Goal: Task Accomplishment & Management: Manage account settings

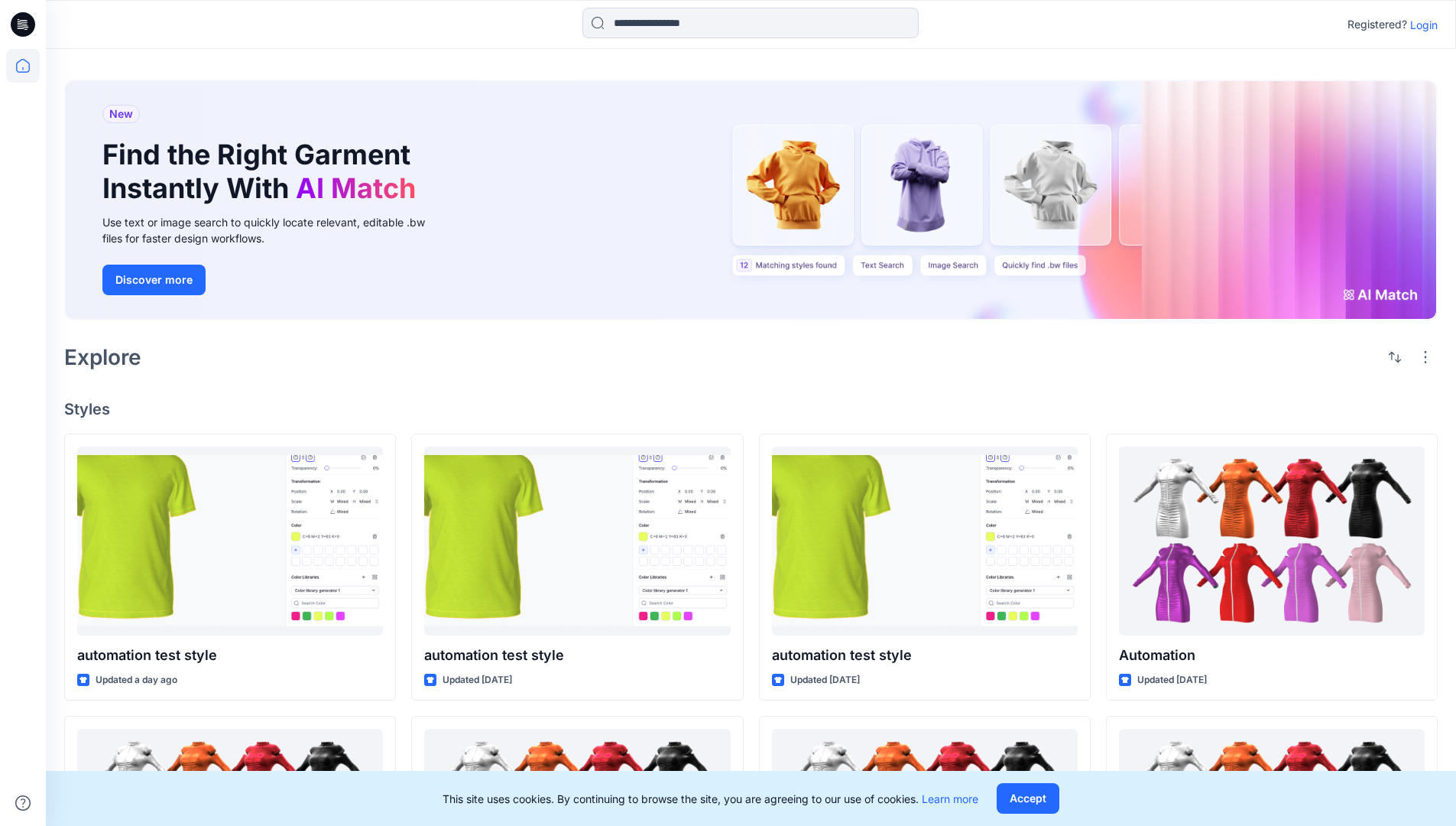
click at [1420, 24] on p "Login" at bounding box center [1423, 24] width 28 height 16
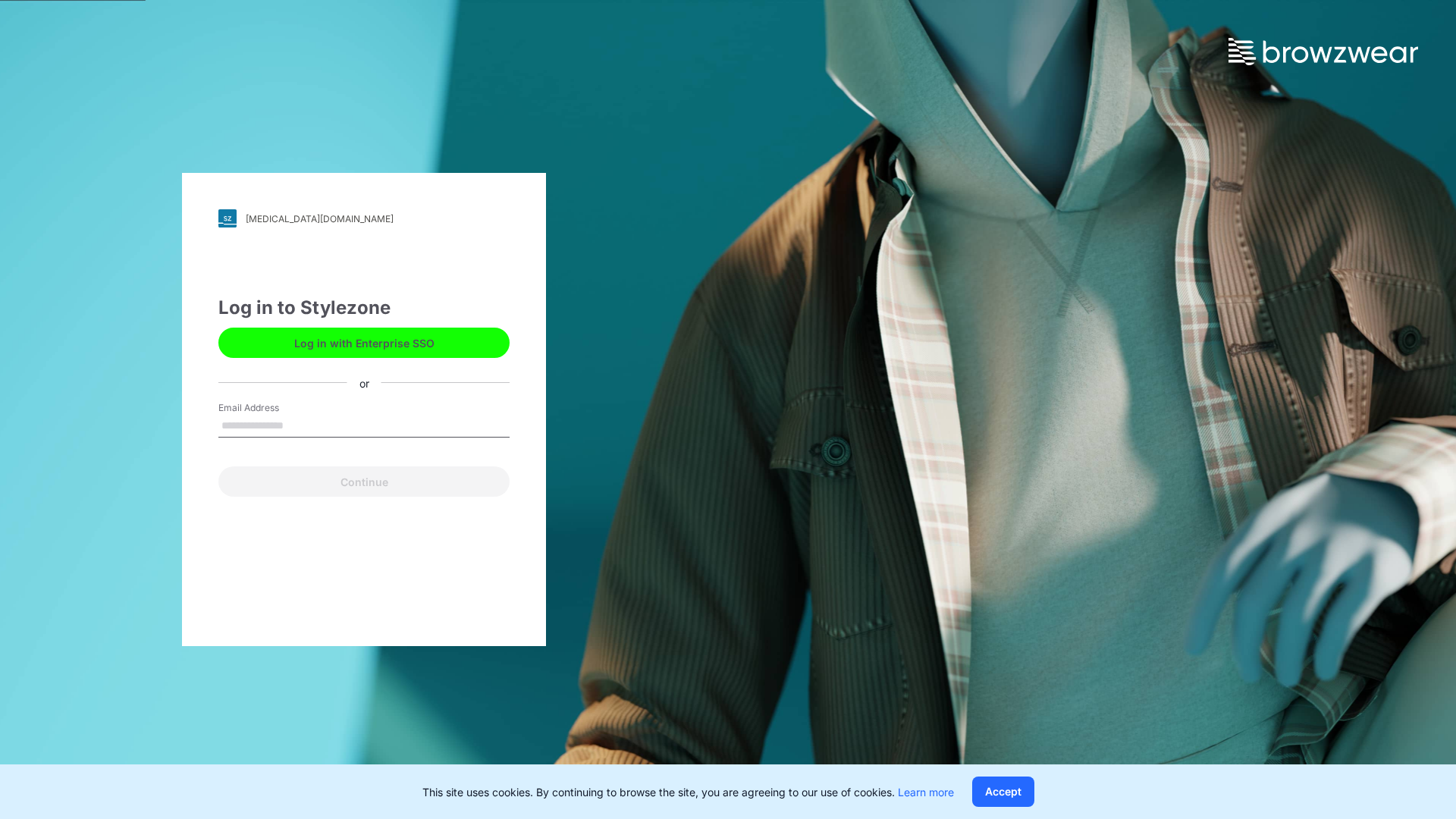
click at [299, 424] on input "Email Address" at bounding box center [364, 425] width 291 height 22
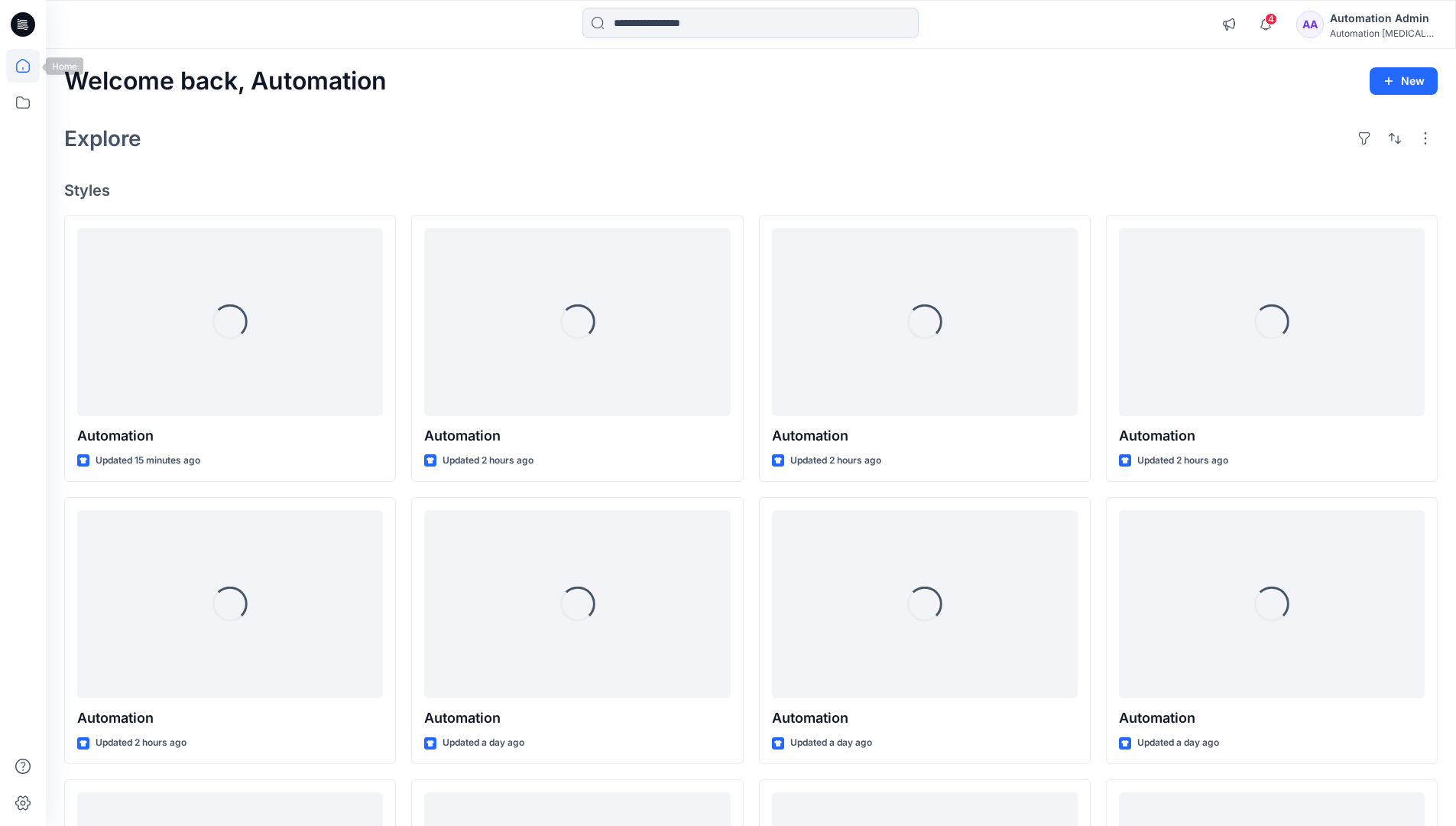
click at [29, 66] on icon at bounding box center [23, 66] width 13 height 13
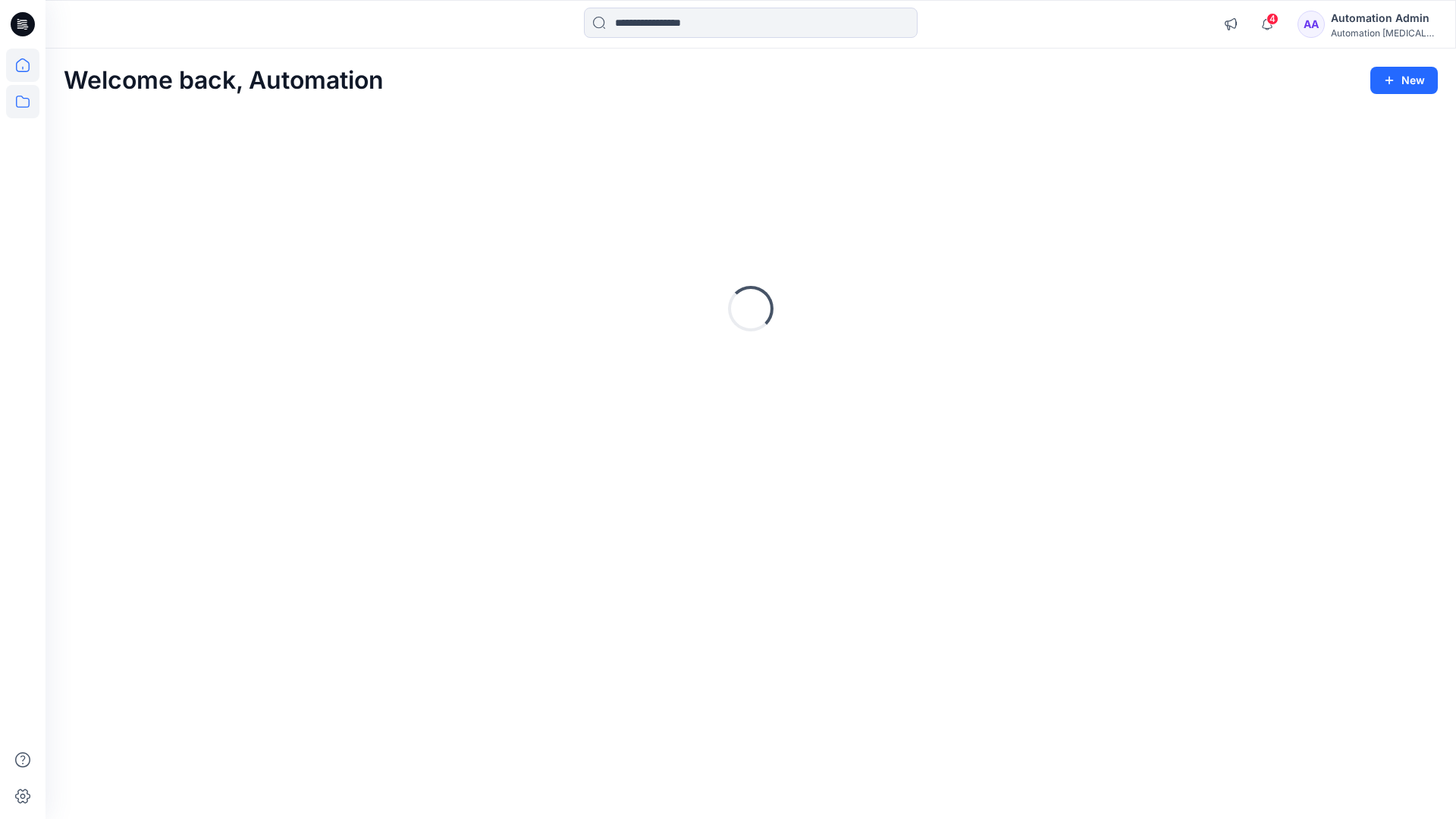
click at [24, 100] on icon at bounding box center [22, 102] width 33 height 33
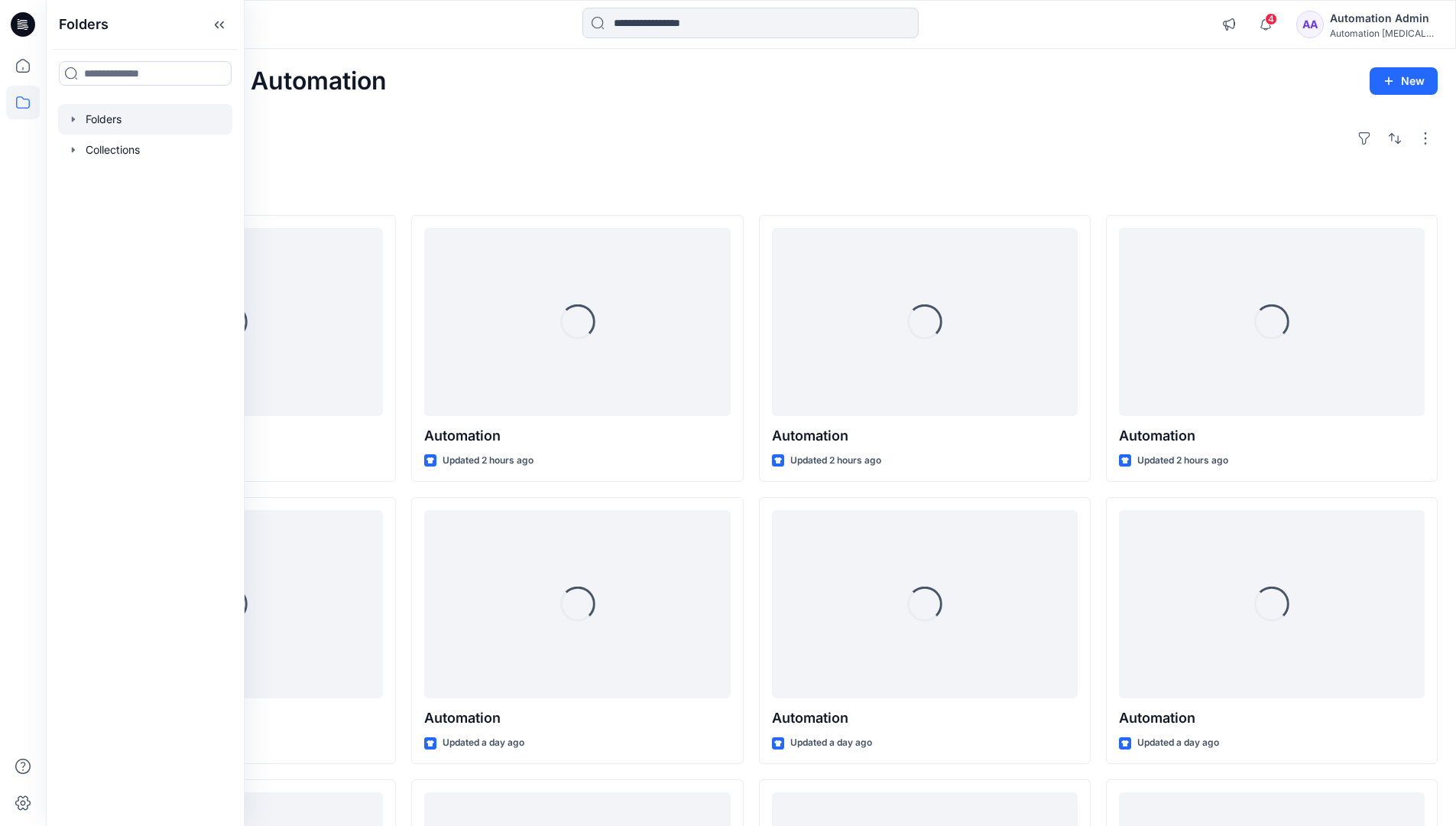
click at [102, 115] on div at bounding box center [145, 119] width 174 height 31
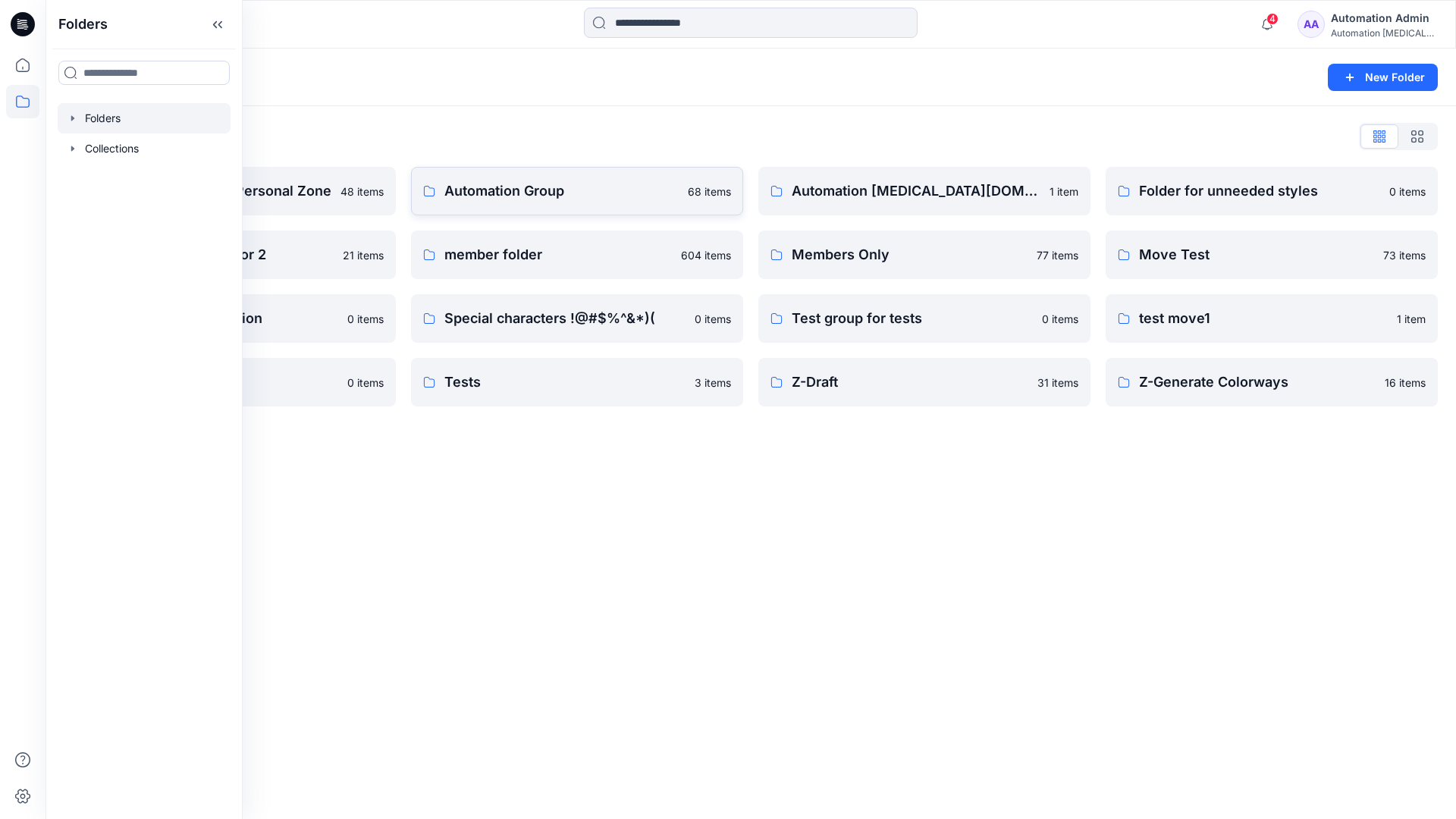
click at [551, 197] on p "Automation Group" at bounding box center [561, 191] width 234 height 22
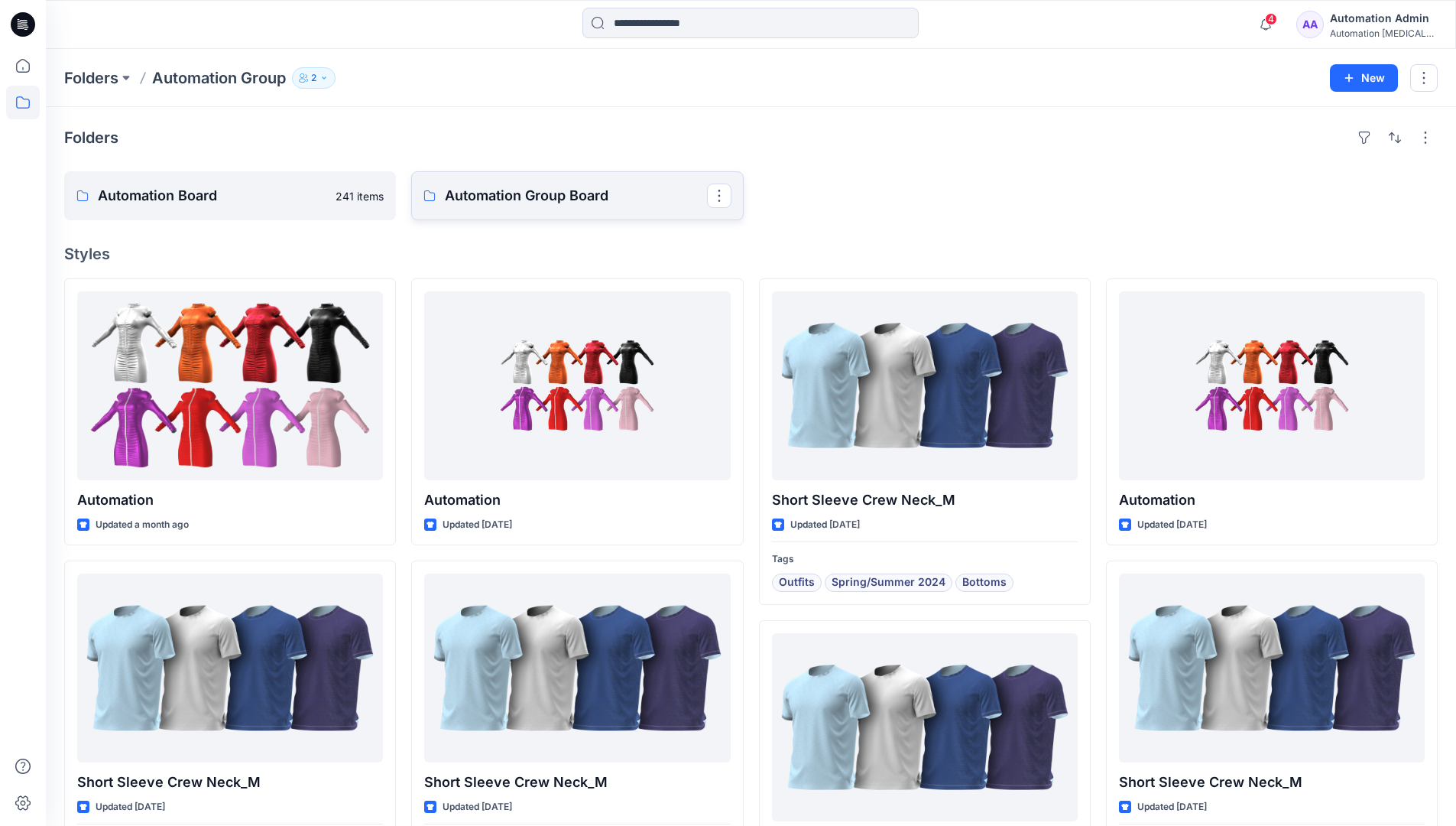
click at [517, 205] on p "Automation Group Board" at bounding box center [575, 196] width 261 height 22
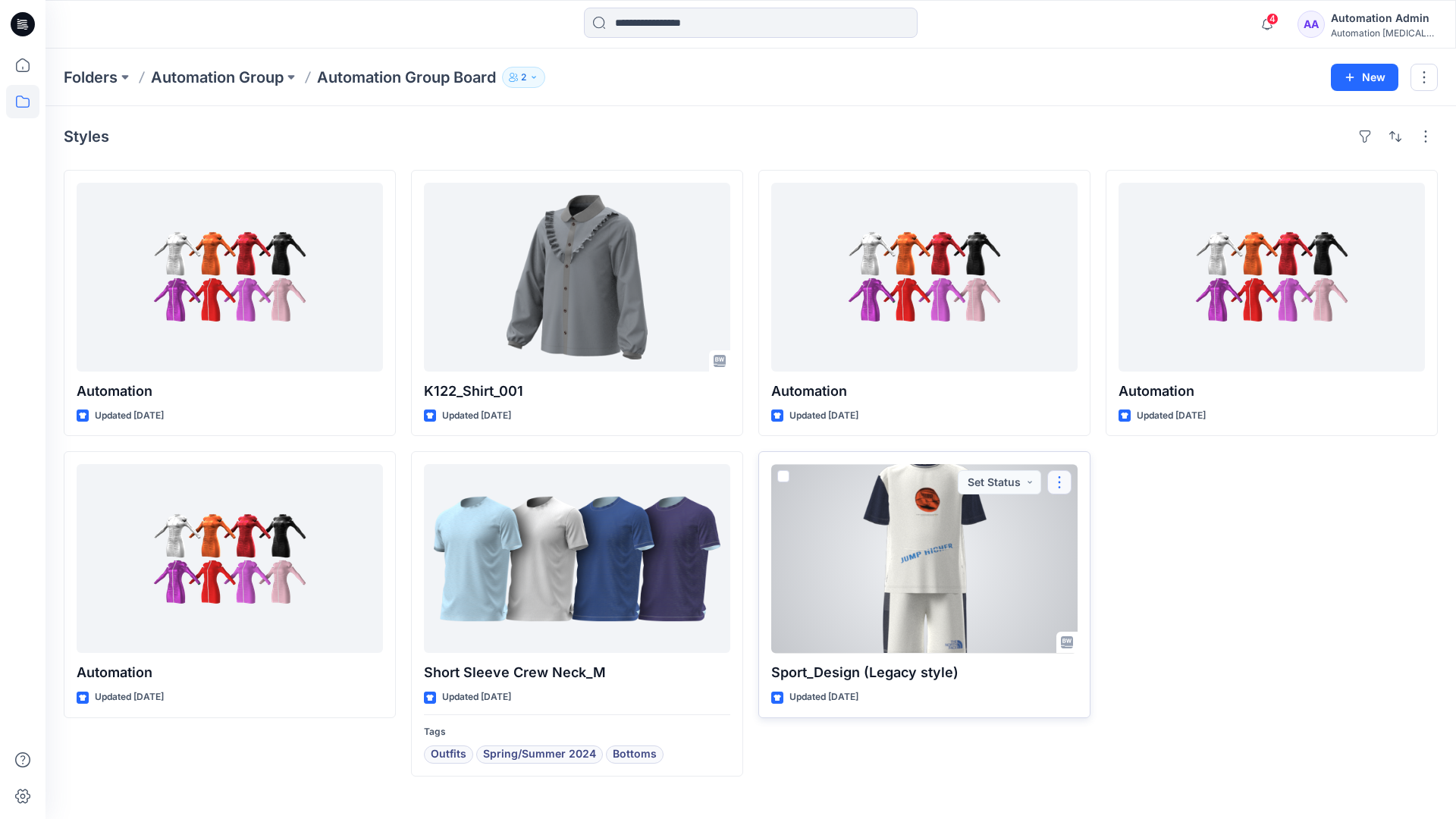
click at [1057, 481] on button "button" at bounding box center [1059, 481] width 24 height 24
click at [1095, 627] on p "Move to" at bounding box center [1097, 629] width 41 height 16
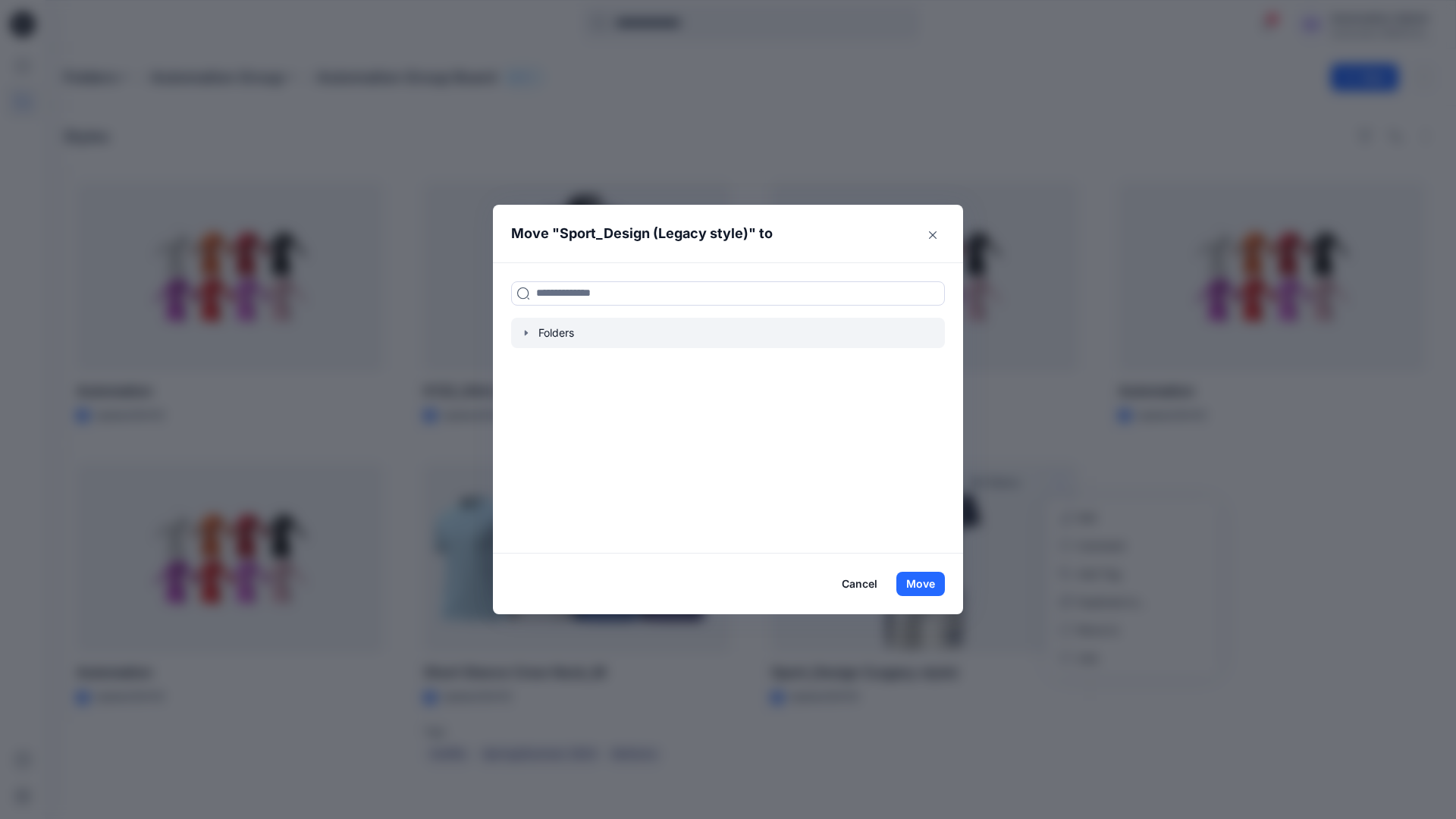
click at [523, 331] on icon "button" at bounding box center [526, 333] width 12 height 12
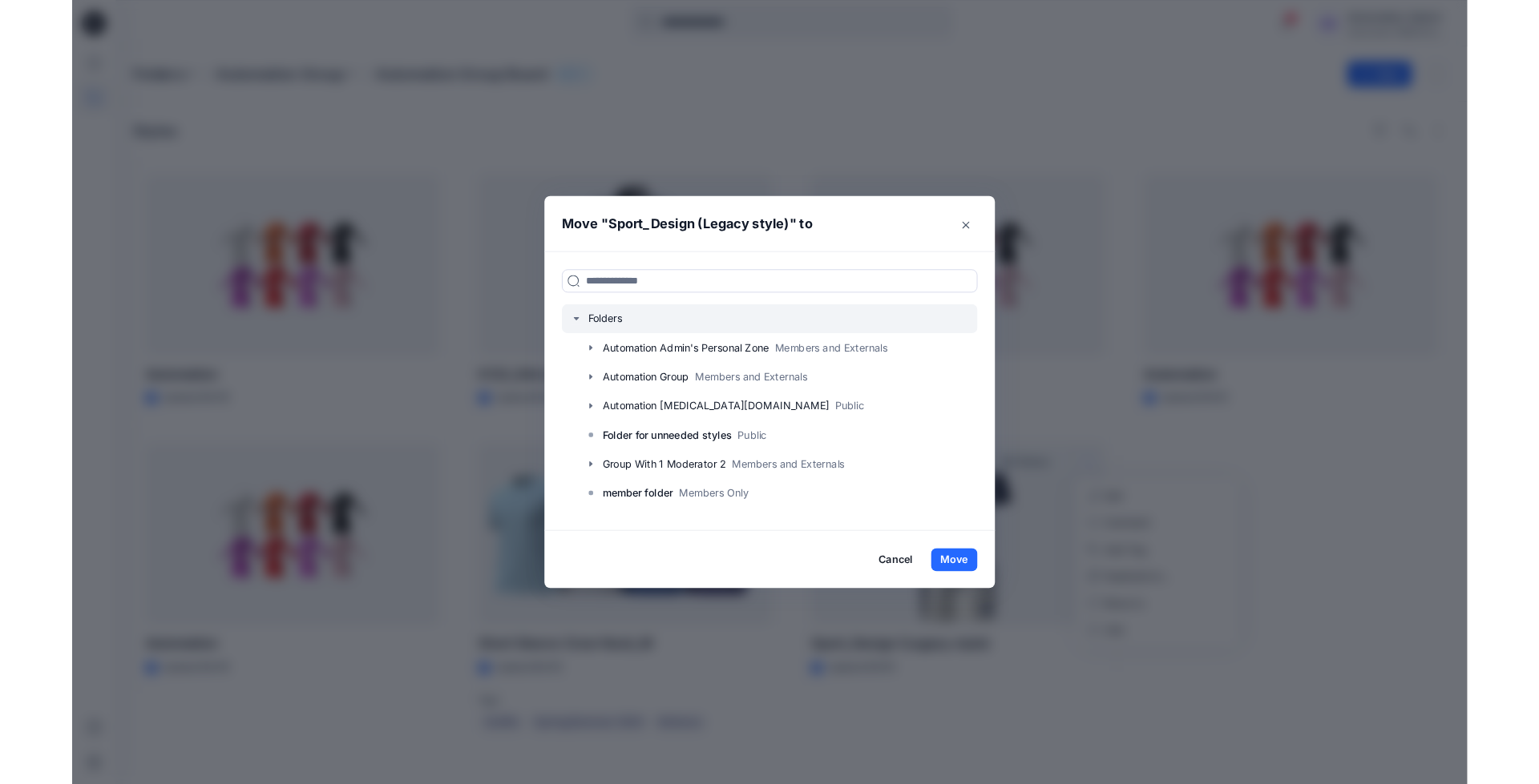
scroll to position [158, 0]
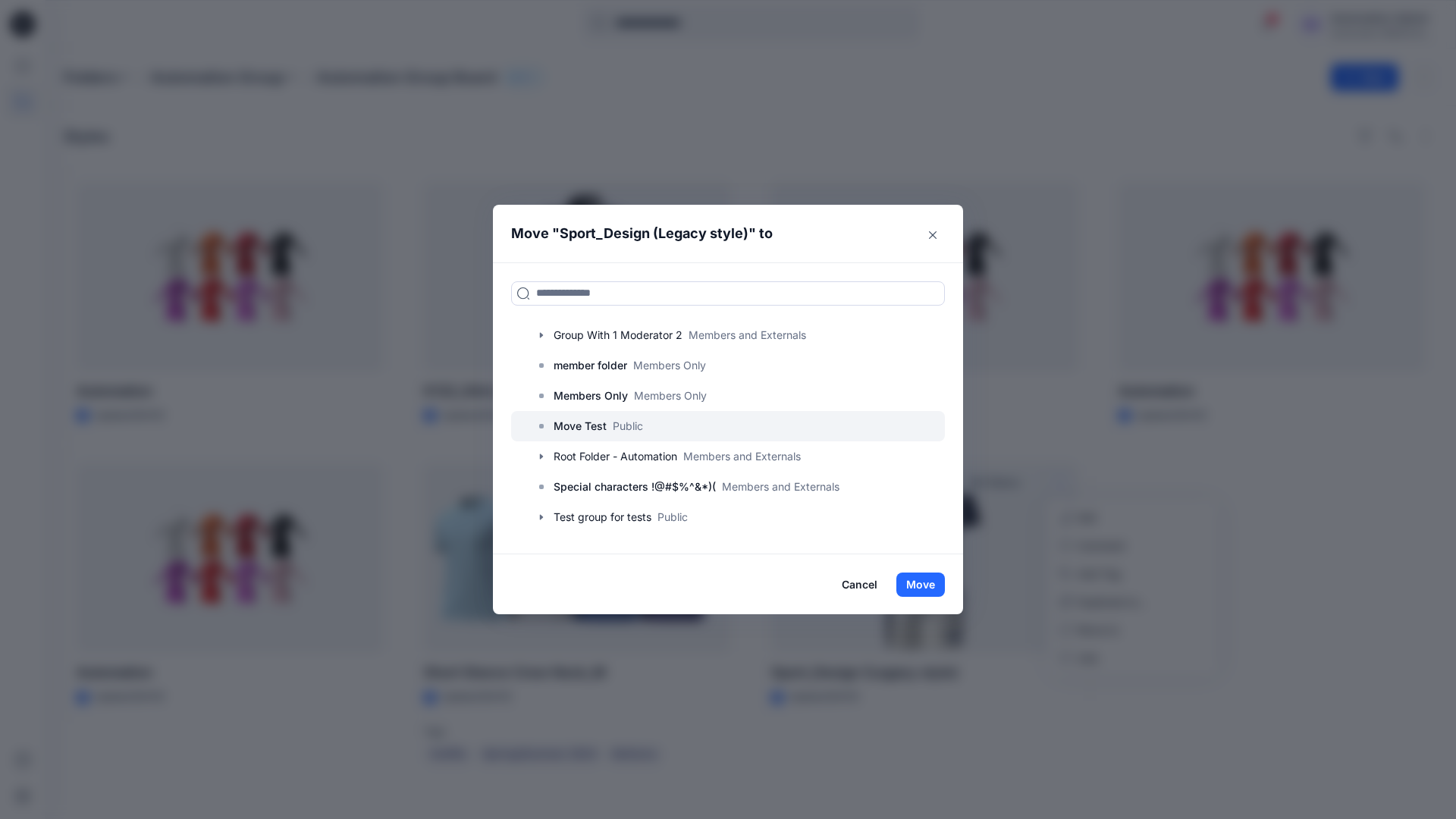
click at [584, 429] on p "Move Test" at bounding box center [580, 426] width 53 height 18
click at [923, 583] on button "Move" at bounding box center [920, 584] width 49 height 24
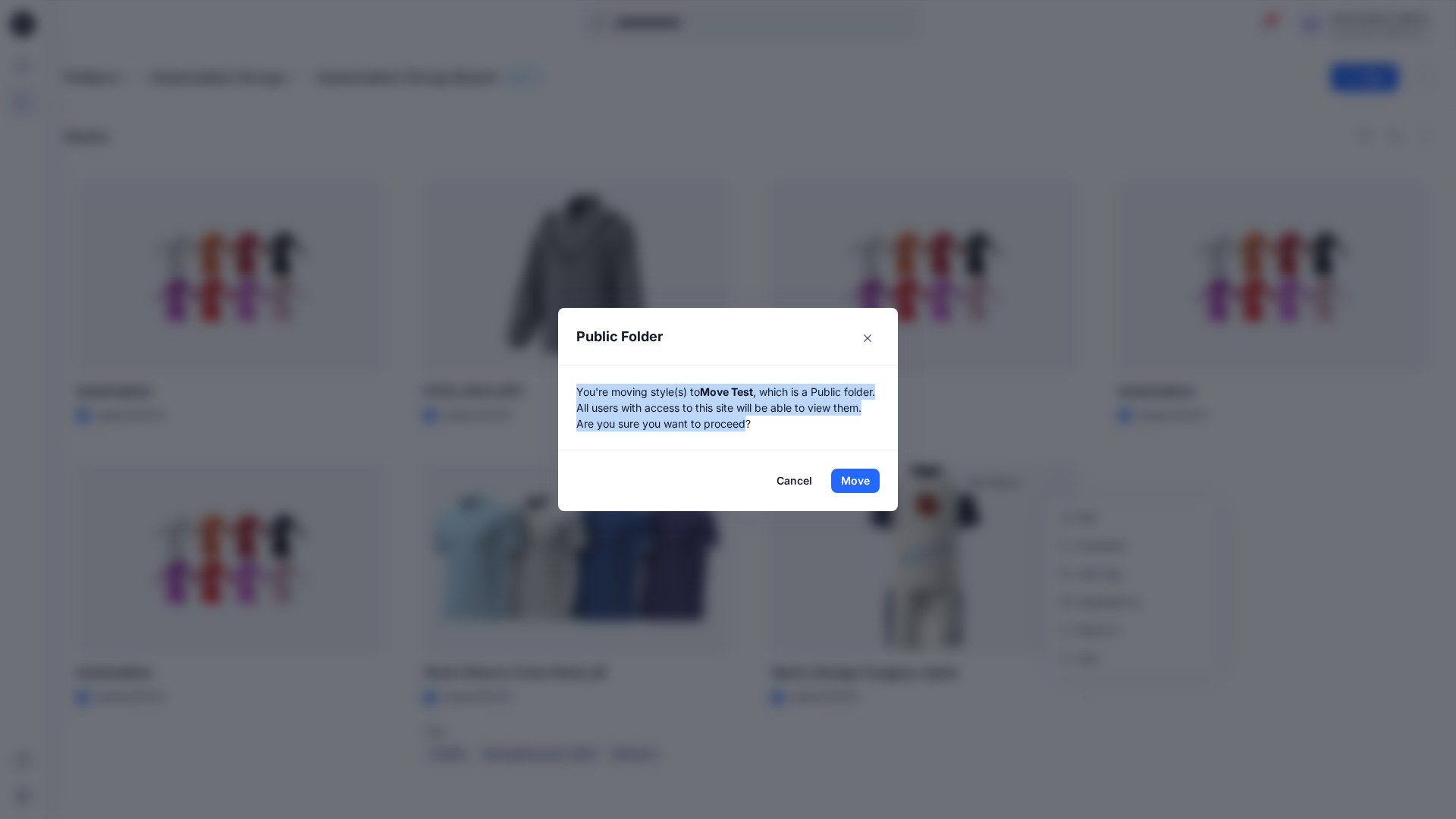
drag, startPoint x: 923, startPoint y: 583, endPoint x: 779, endPoint y: 423, distance: 215.3
click at [779, 423] on p "You're moving style(s) to Move Test , which is a Public folder. All users with …" at bounding box center [727, 408] width 304 height 48
click at [855, 481] on button "Move" at bounding box center [855, 480] width 49 height 24
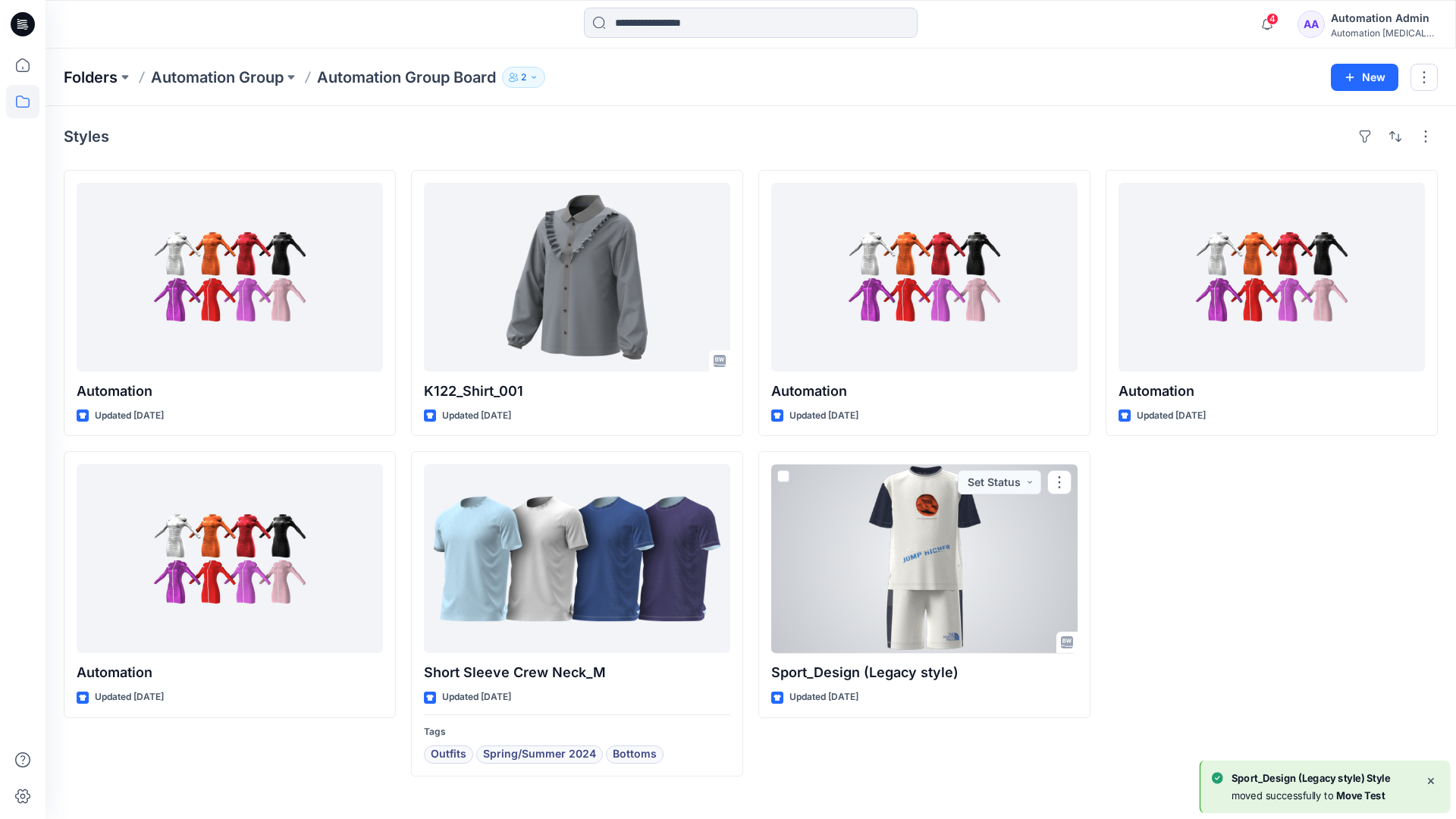
click at [89, 73] on p "Folders" at bounding box center [90, 78] width 54 height 22
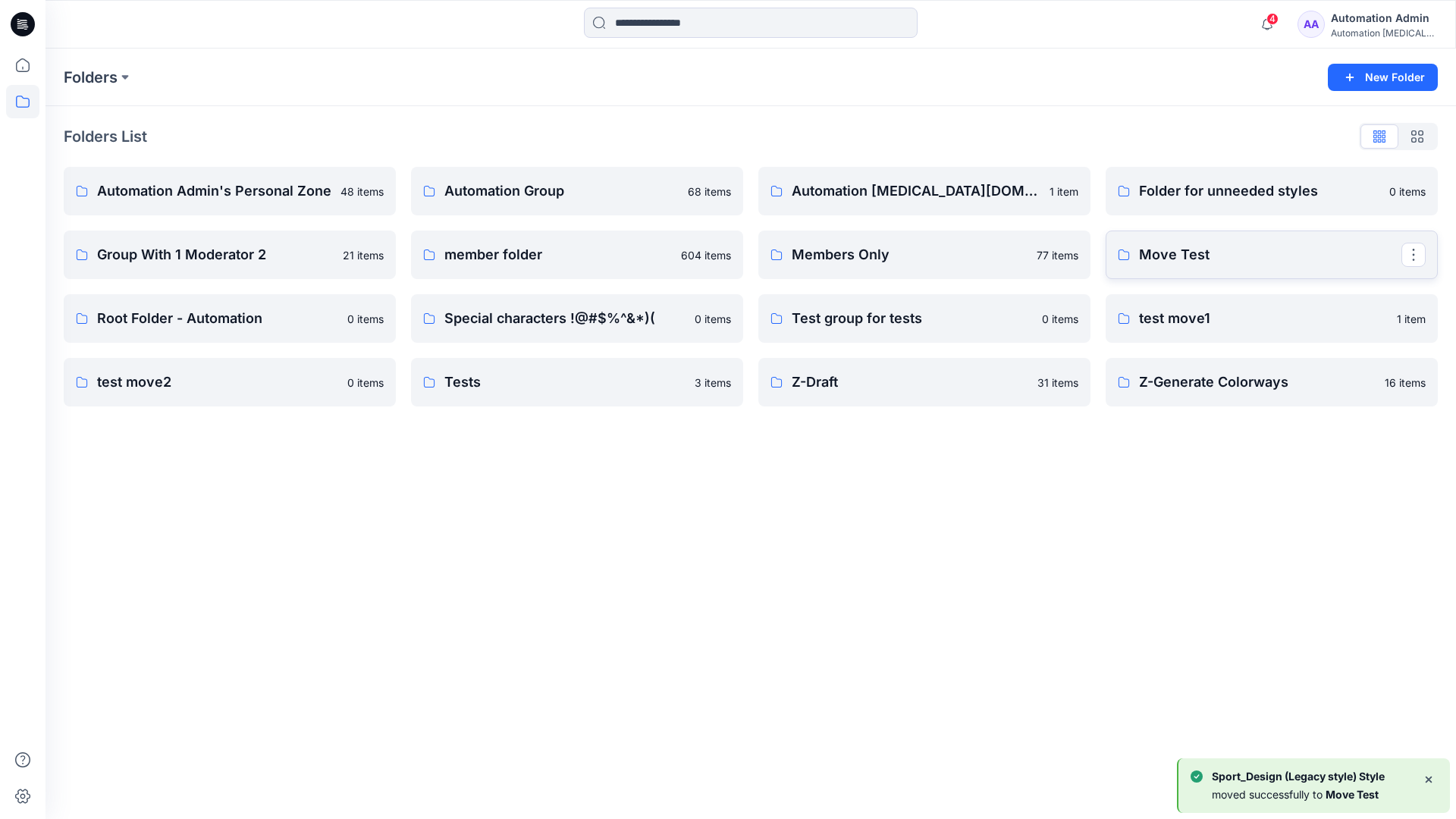
click at [1223, 263] on p "Move Test" at bounding box center [1269, 255] width 262 height 22
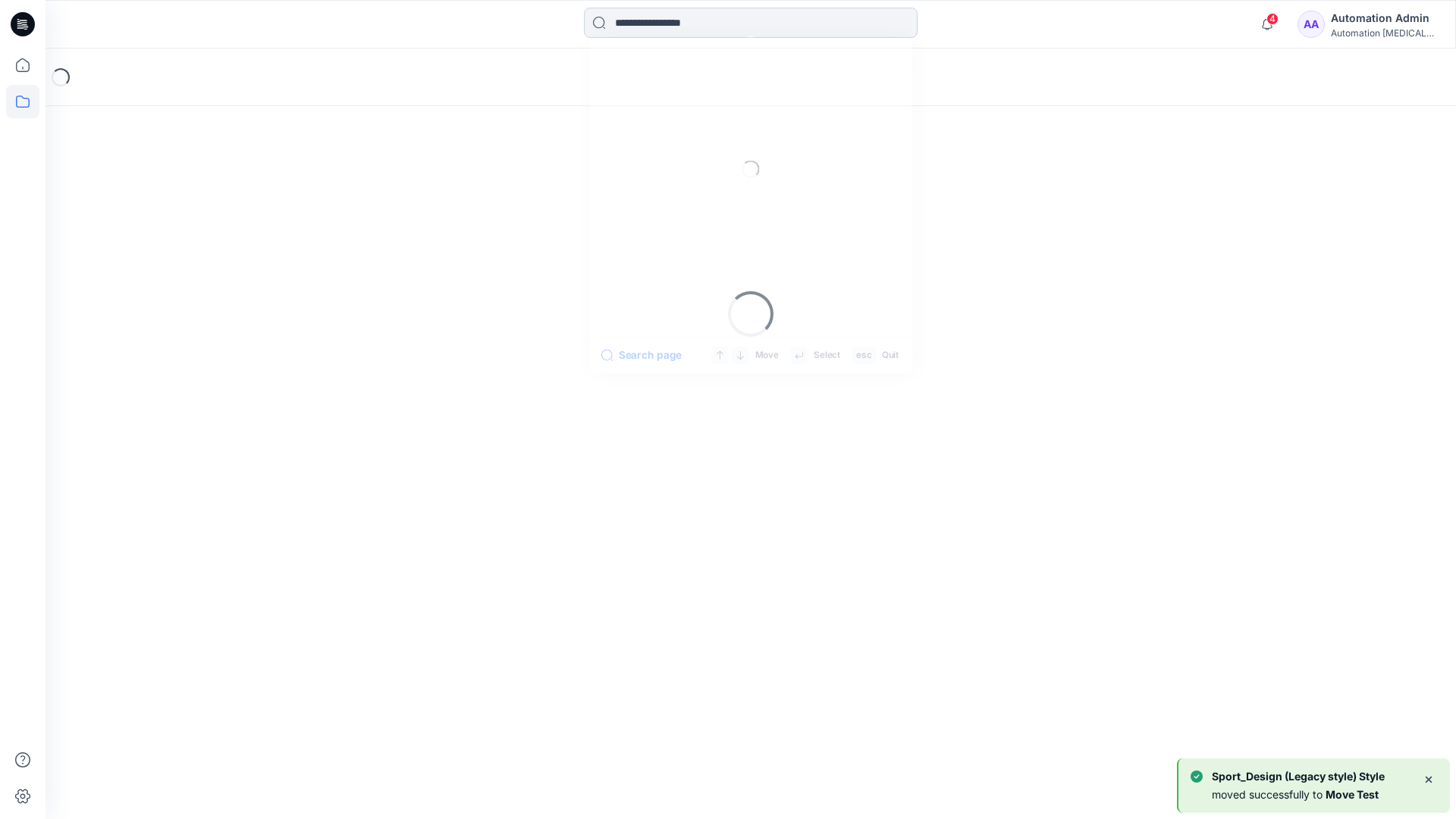
click at [684, 29] on input at bounding box center [750, 22] width 333 height 31
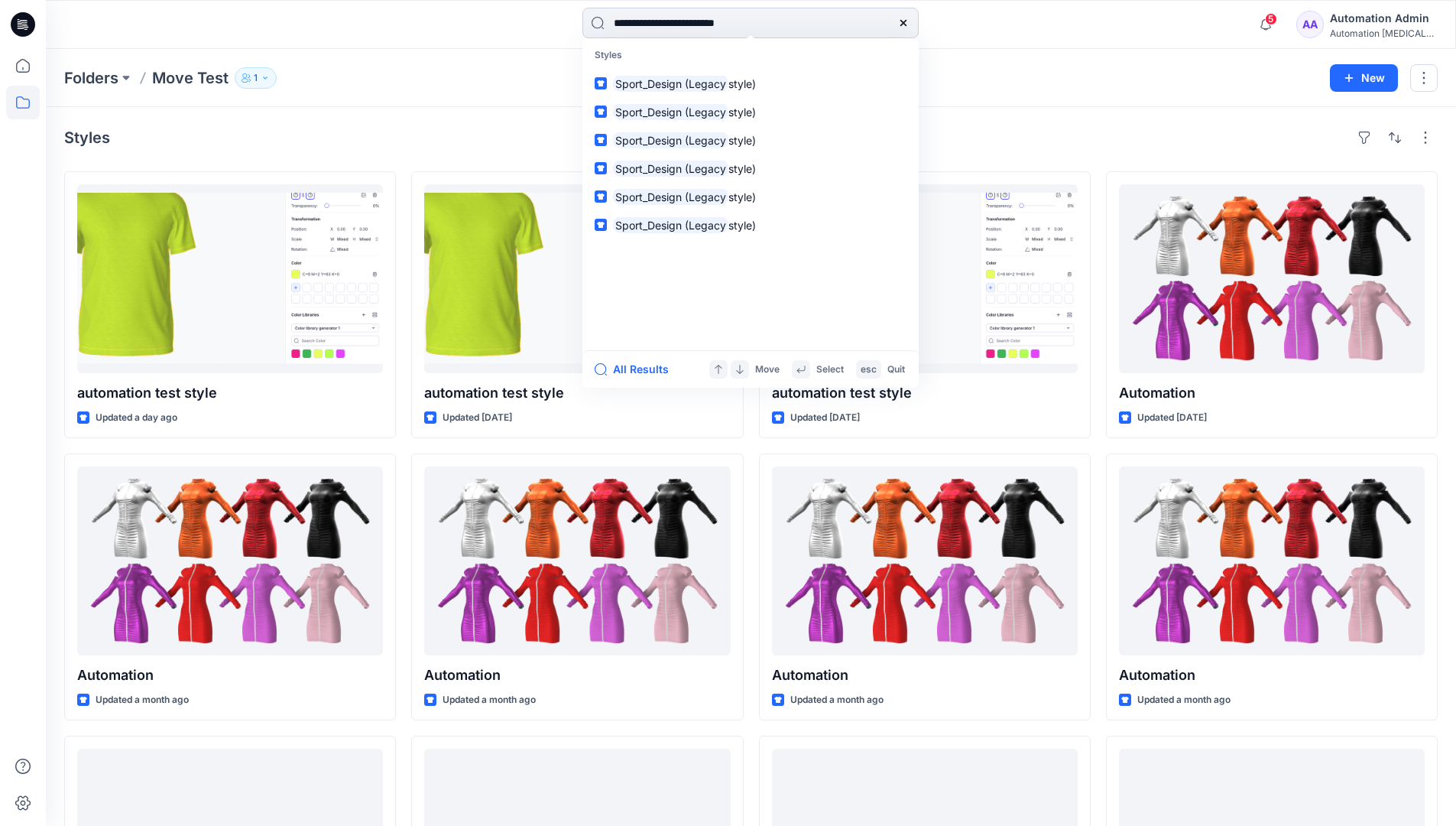
type input "**********"
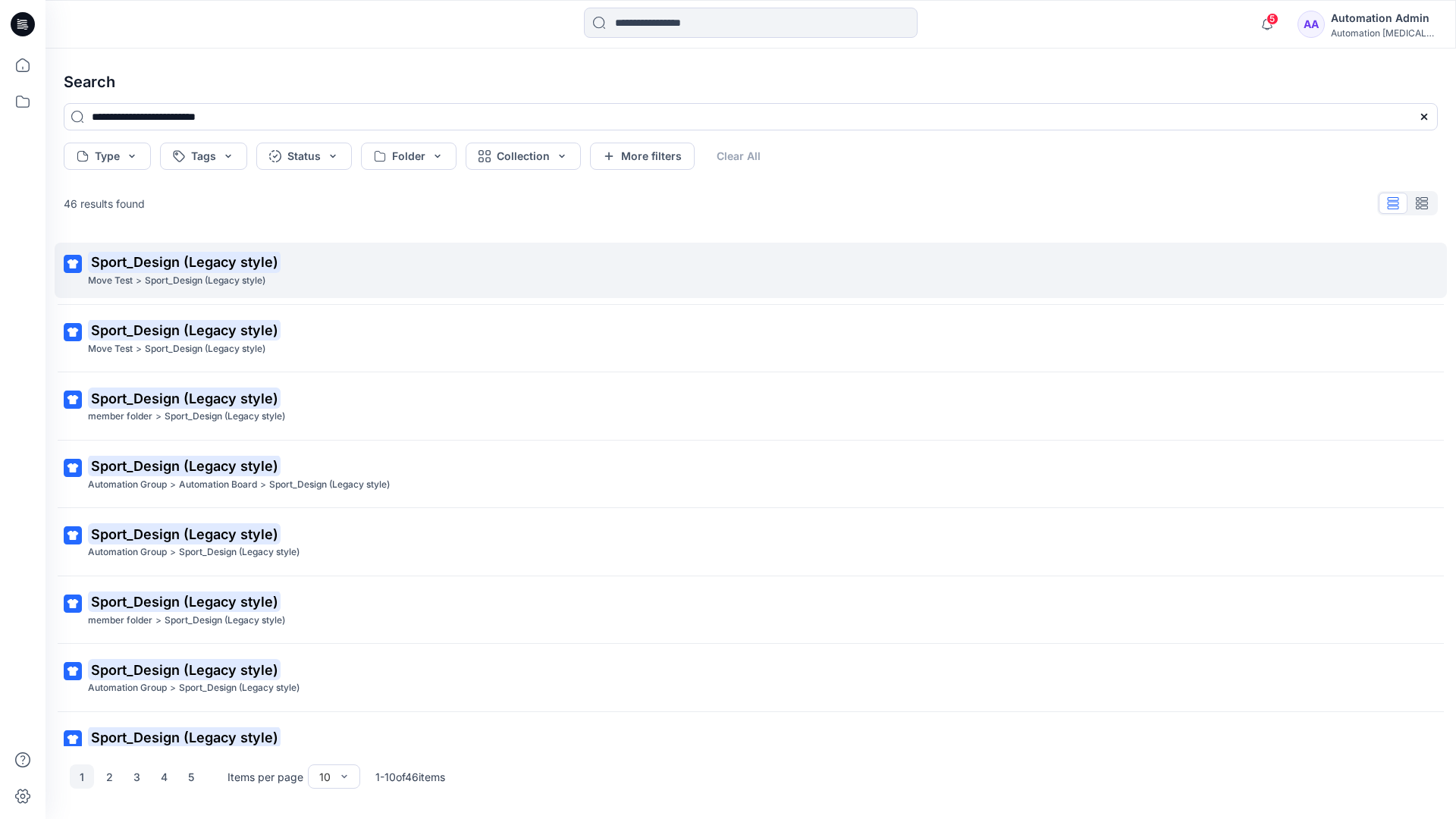
click at [115, 262] on mark "Sport_Design (Legacy style)" at bounding box center [184, 261] width 193 height 22
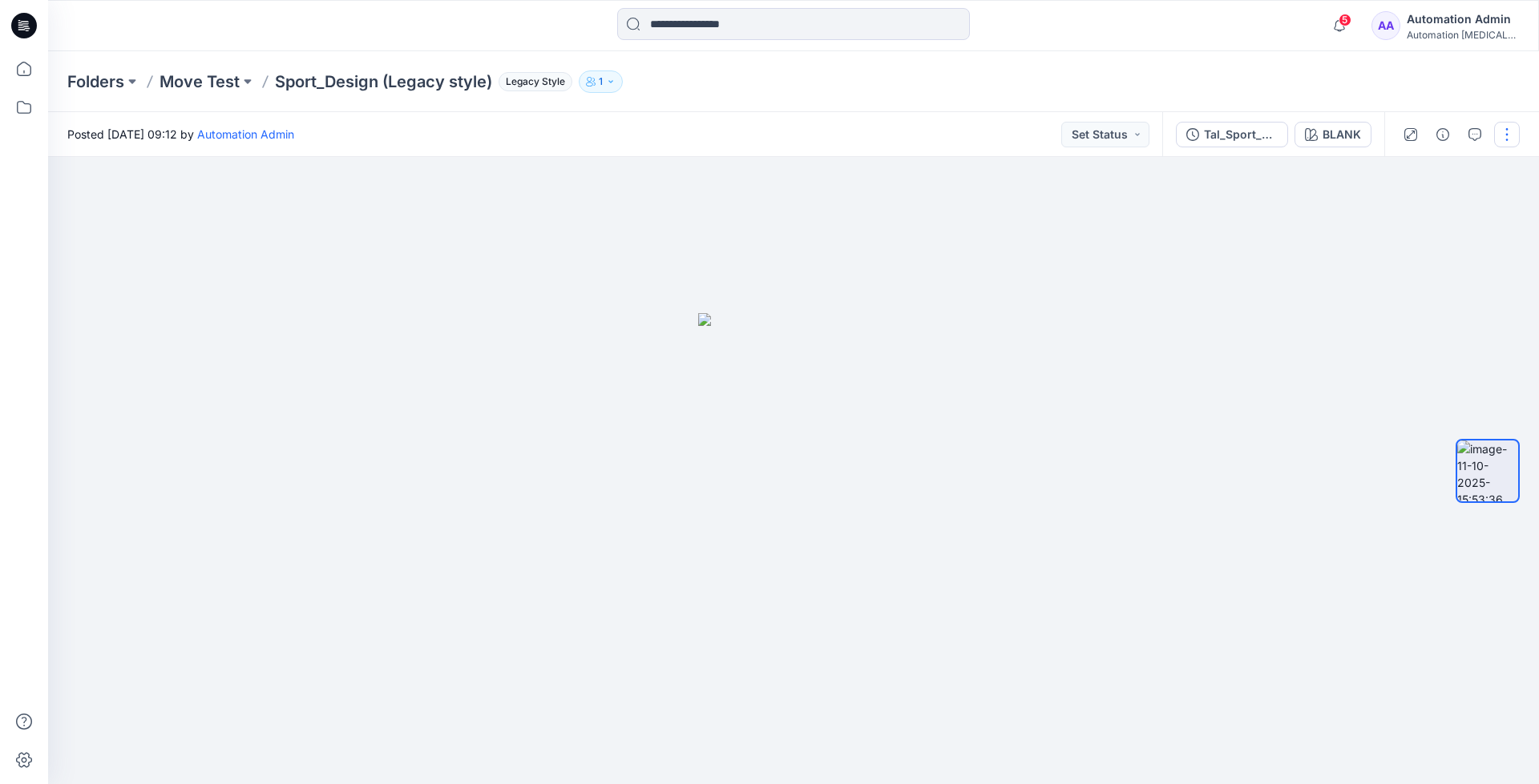
click at [1509, 137] on button "button" at bounding box center [1506, 134] width 25 height 25
click at [1434, 284] on p "Move to..." at bounding box center [1421, 290] width 52 height 17
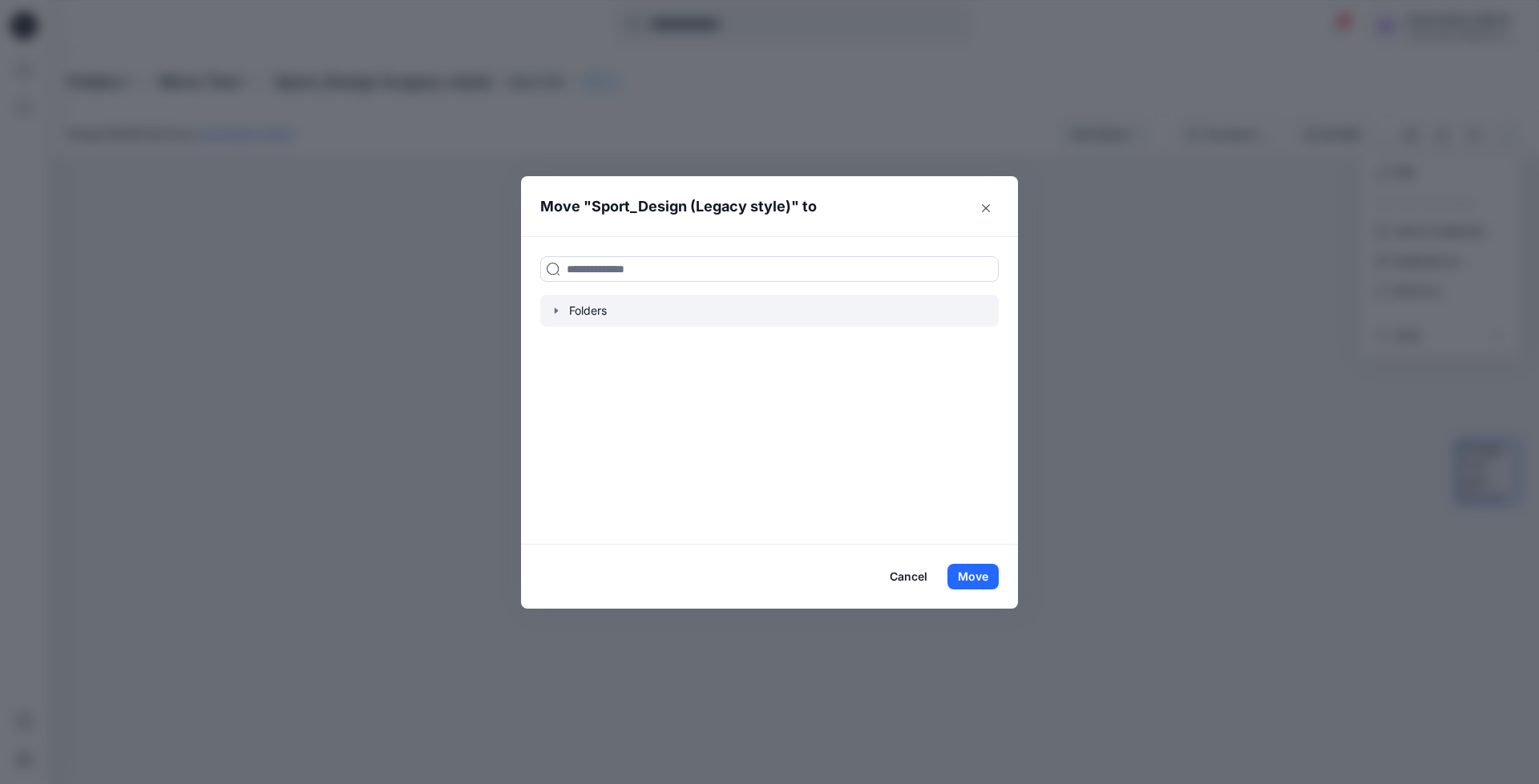
click at [555, 311] on icon "button" at bounding box center [556, 311] width 3 height 5
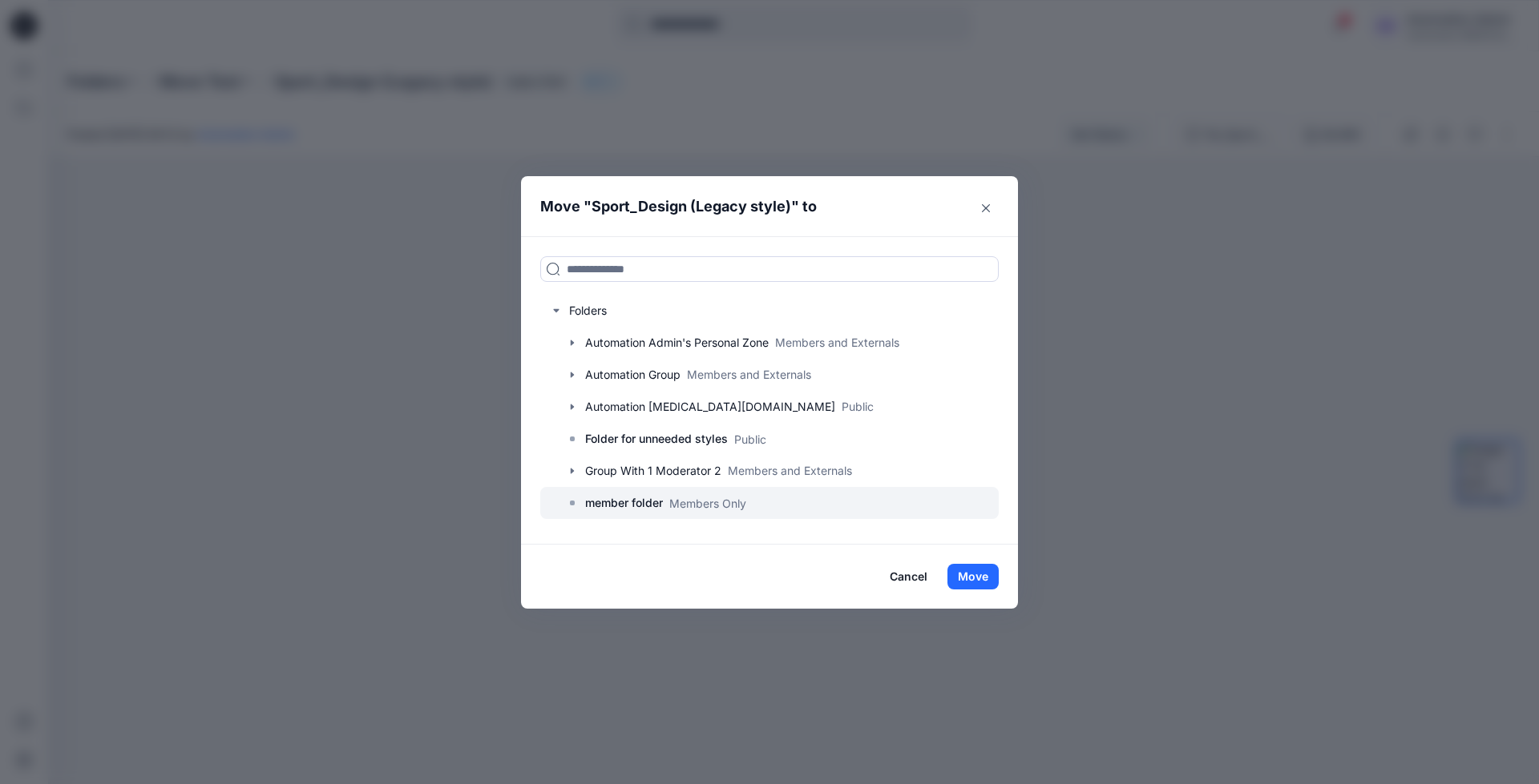
click at [629, 506] on p "member folder" at bounding box center [623, 503] width 78 height 19
click at [989, 574] on button "Move" at bounding box center [972, 576] width 52 height 25
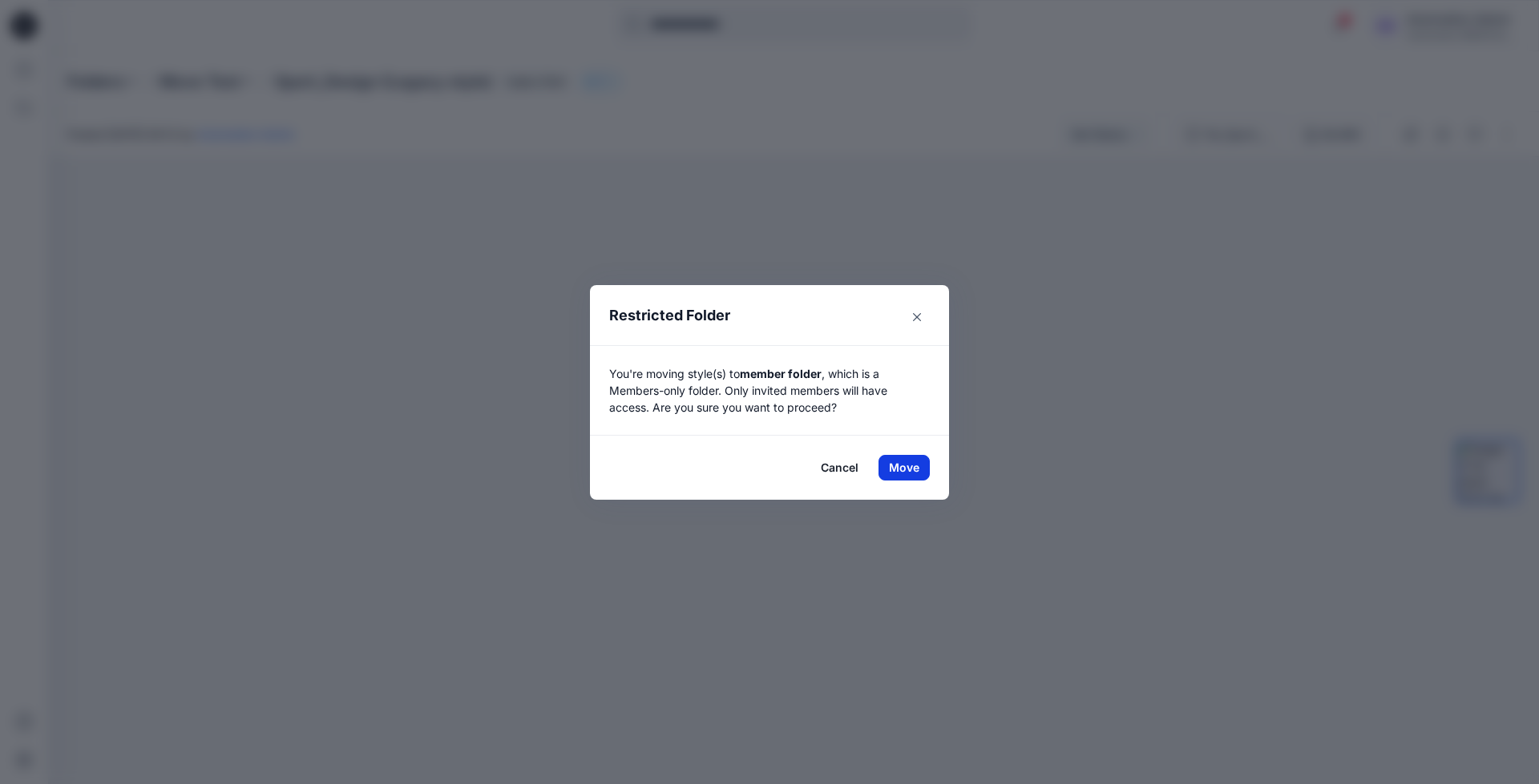
click at [896, 464] on button "Move" at bounding box center [903, 468] width 52 height 25
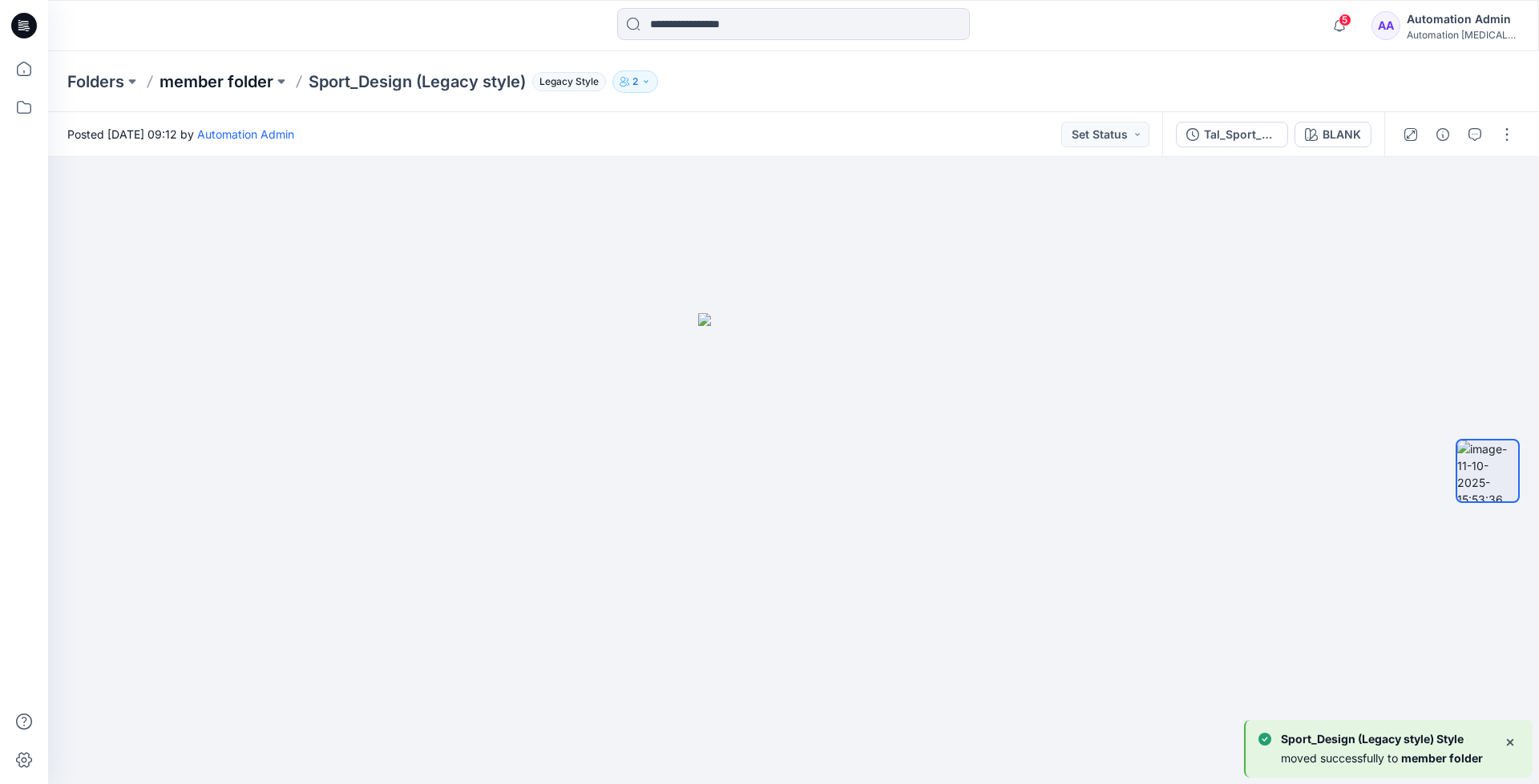
click at [222, 78] on p "member folder" at bounding box center [216, 82] width 114 height 23
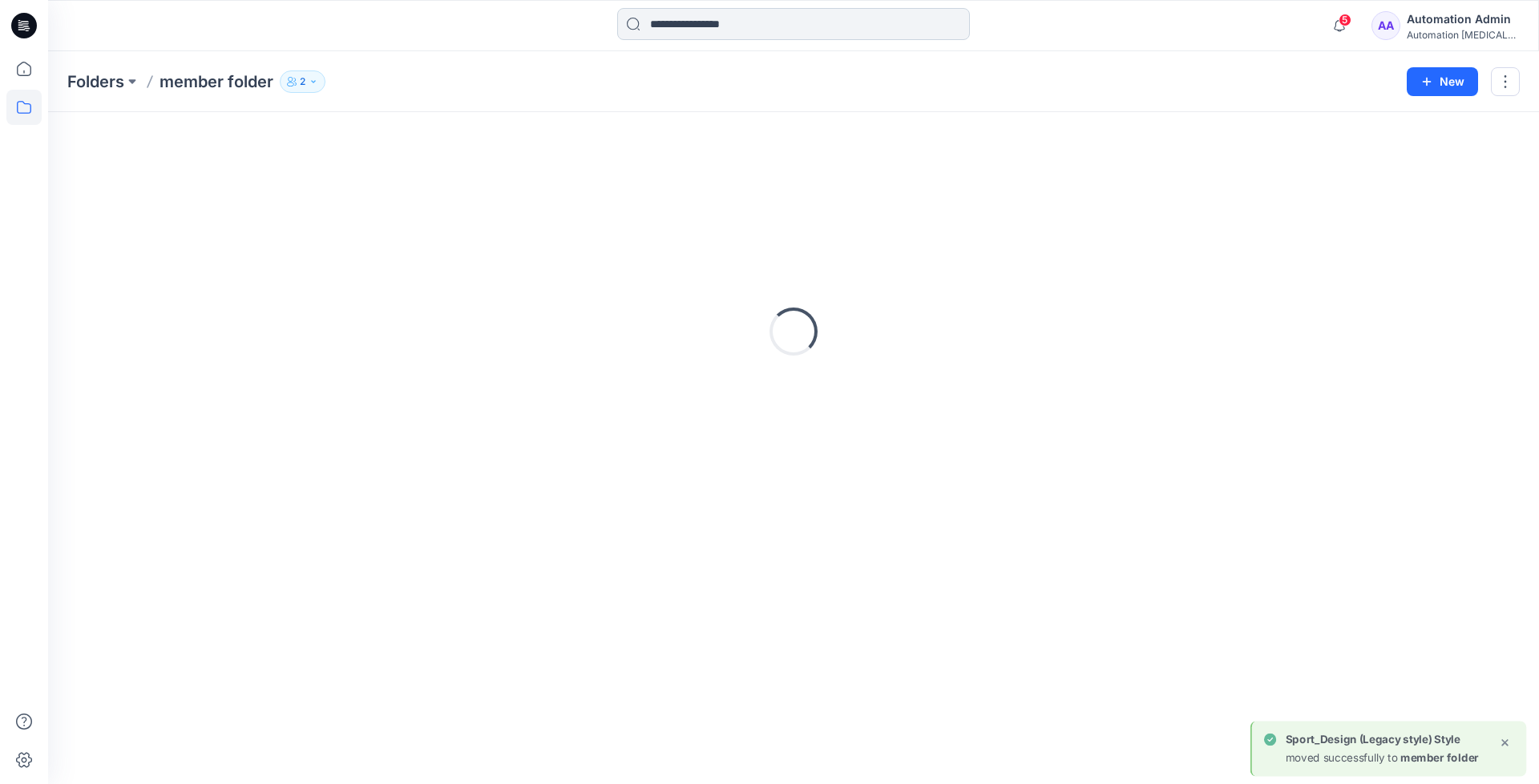
click at [739, 30] on input at bounding box center [793, 24] width 352 height 32
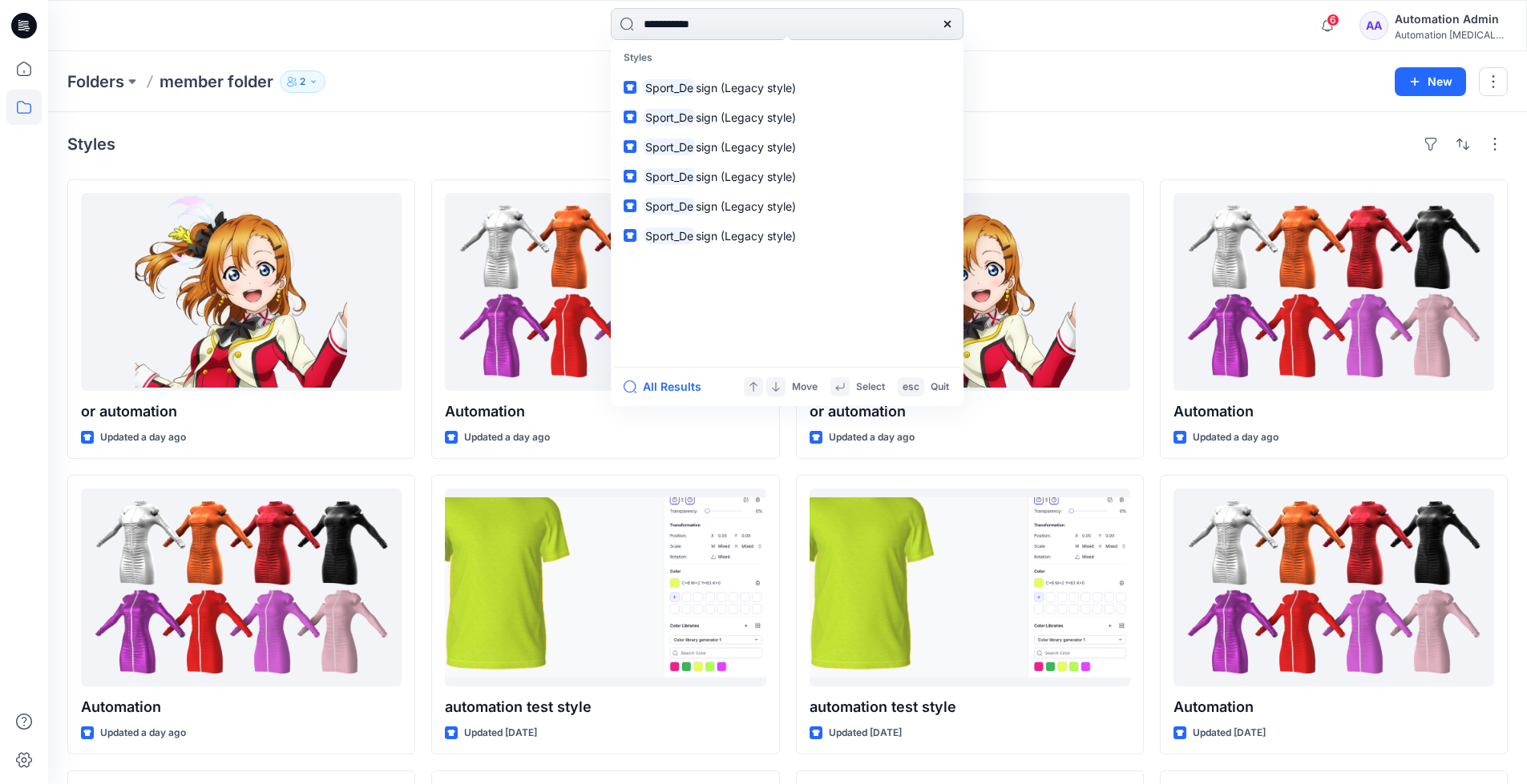
type input "**********"
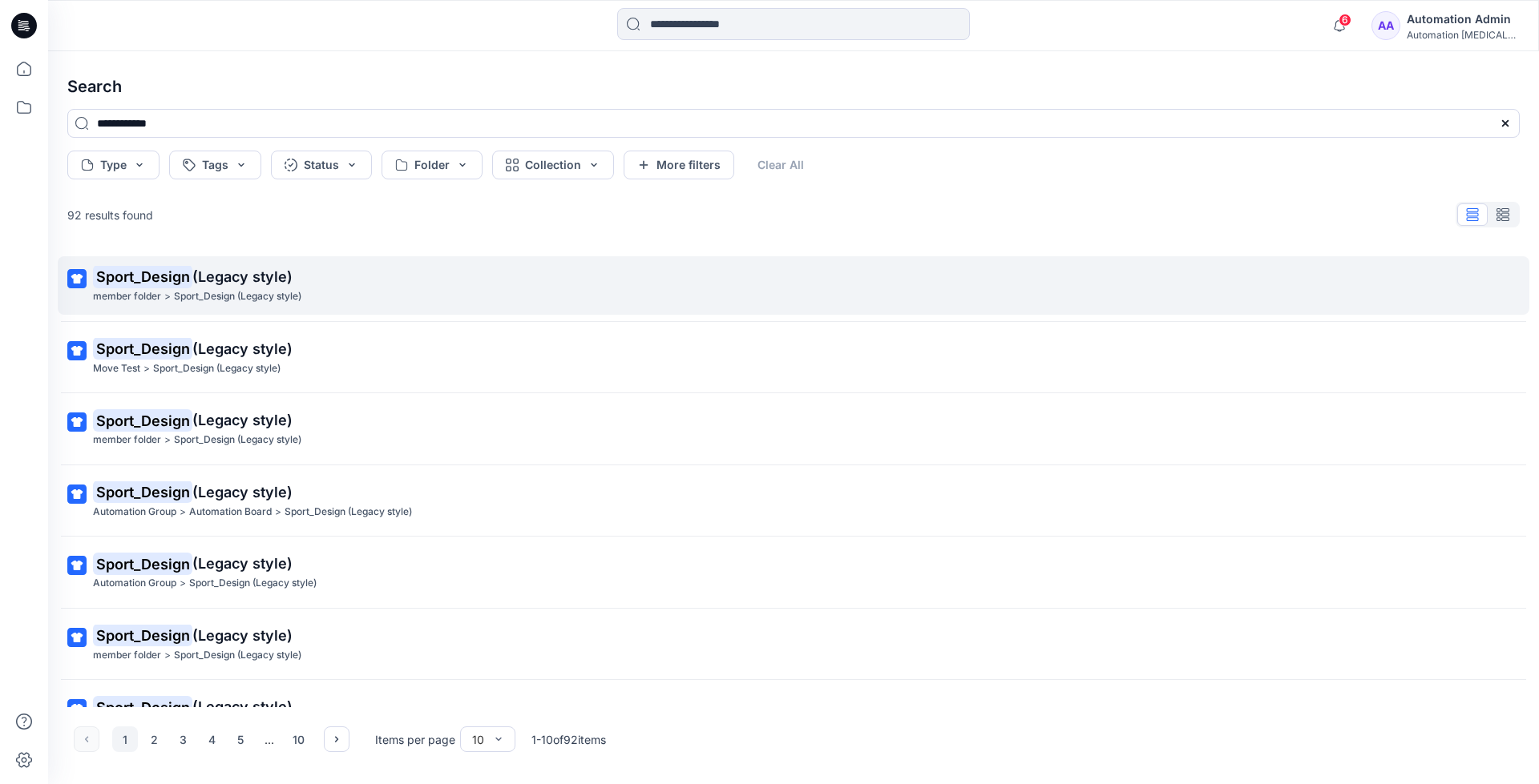
click at [178, 277] on mark "Sport_Design" at bounding box center [143, 276] width 100 height 23
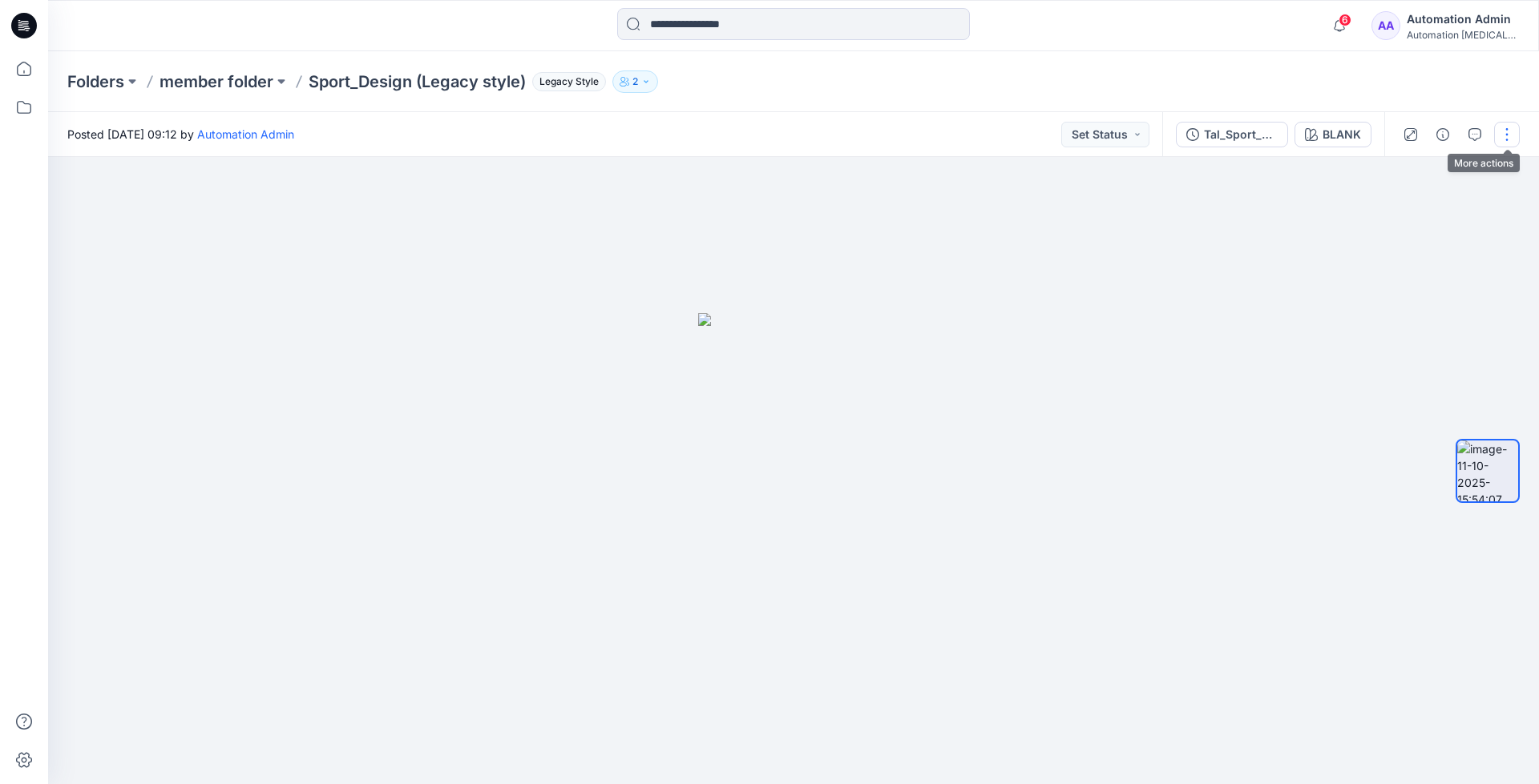
click at [1501, 129] on button "button" at bounding box center [1506, 134] width 25 height 25
click at [1412, 288] on p "Move to..." at bounding box center [1421, 290] width 52 height 17
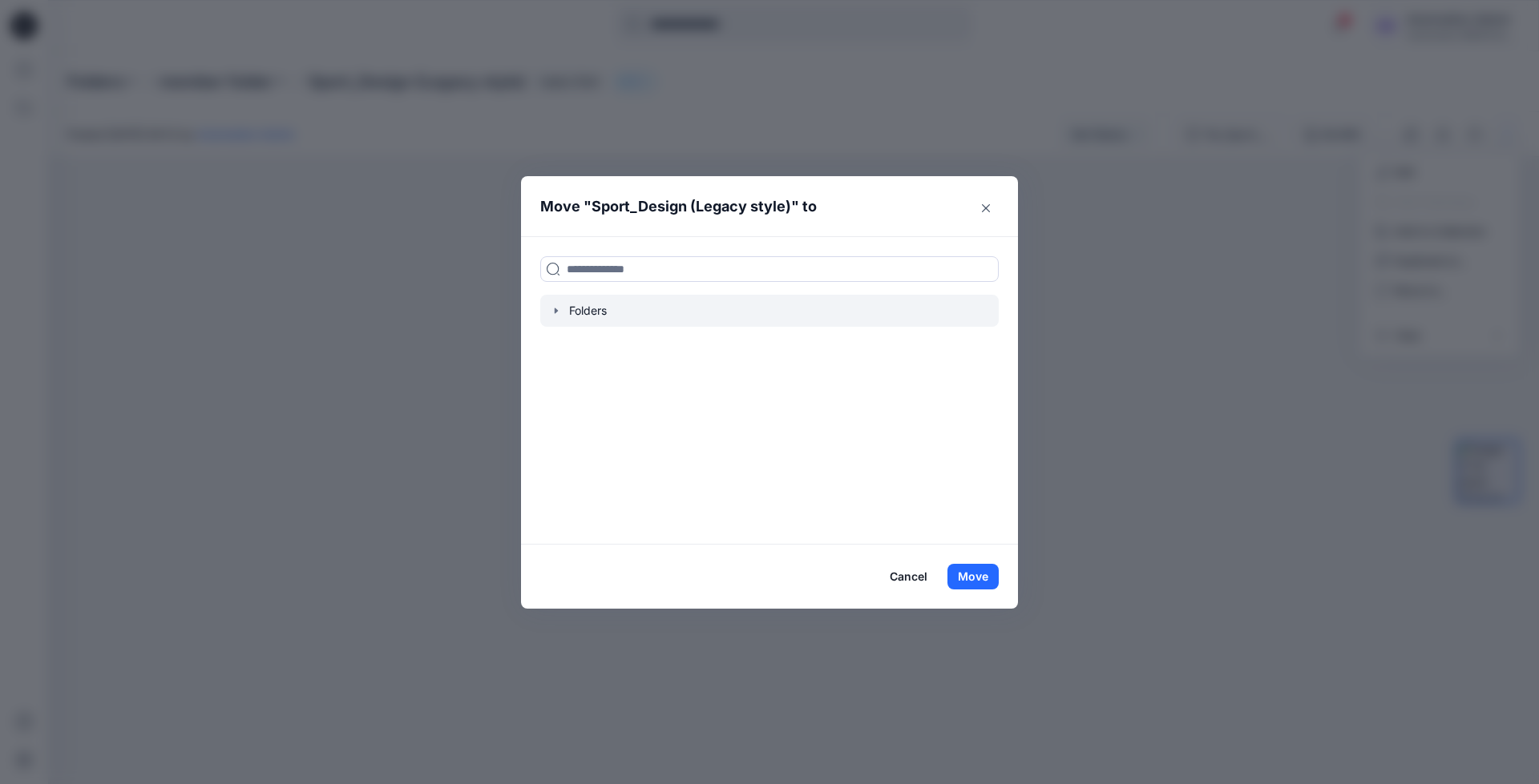
click at [560, 311] on icon "button" at bounding box center [556, 310] width 13 height 13
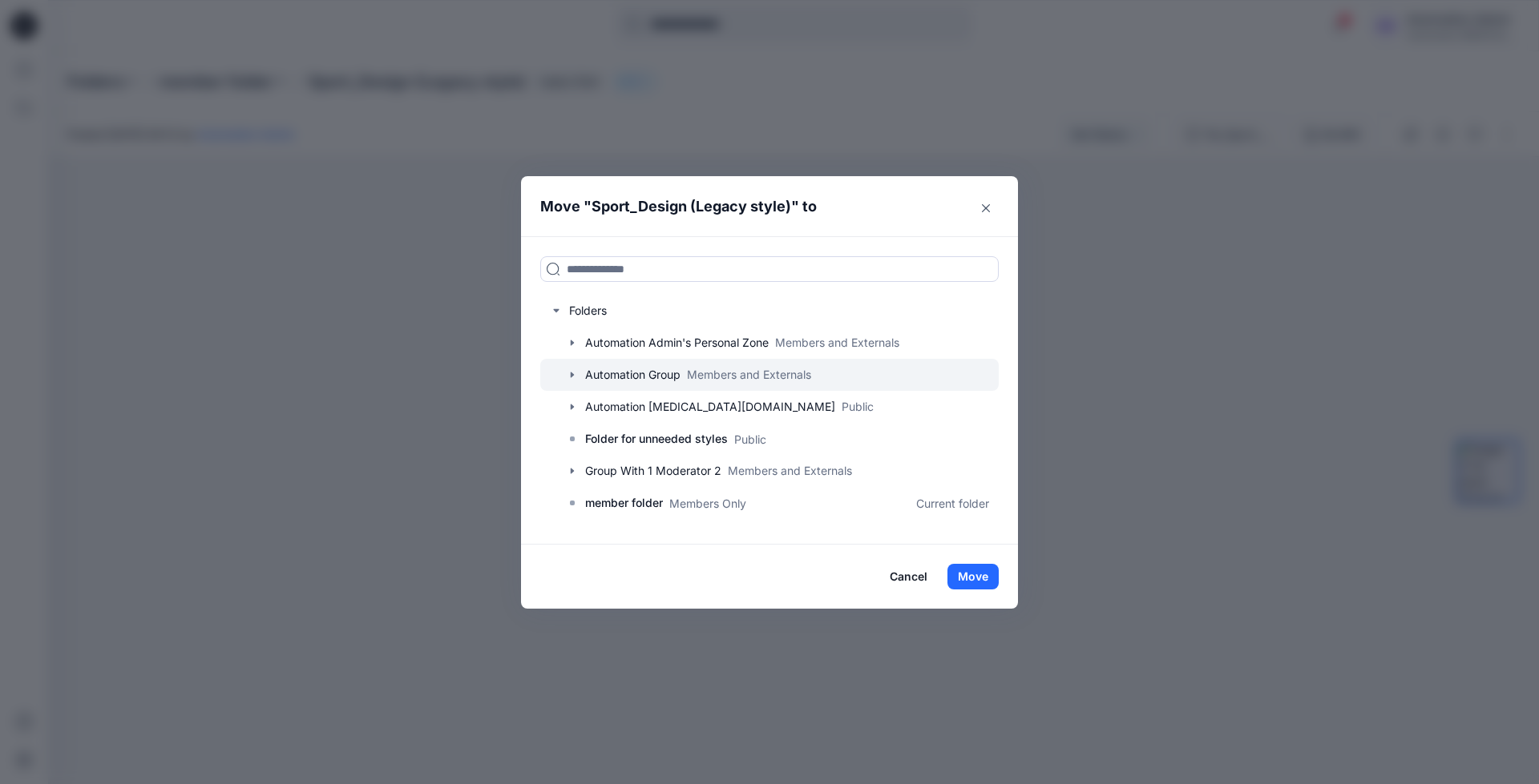
click at [612, 372] on div at bounding box center [770, 375] width 458 height 32
click at [574, 374] on icon "button" at bounding box center [572, 375] width 13 height 13
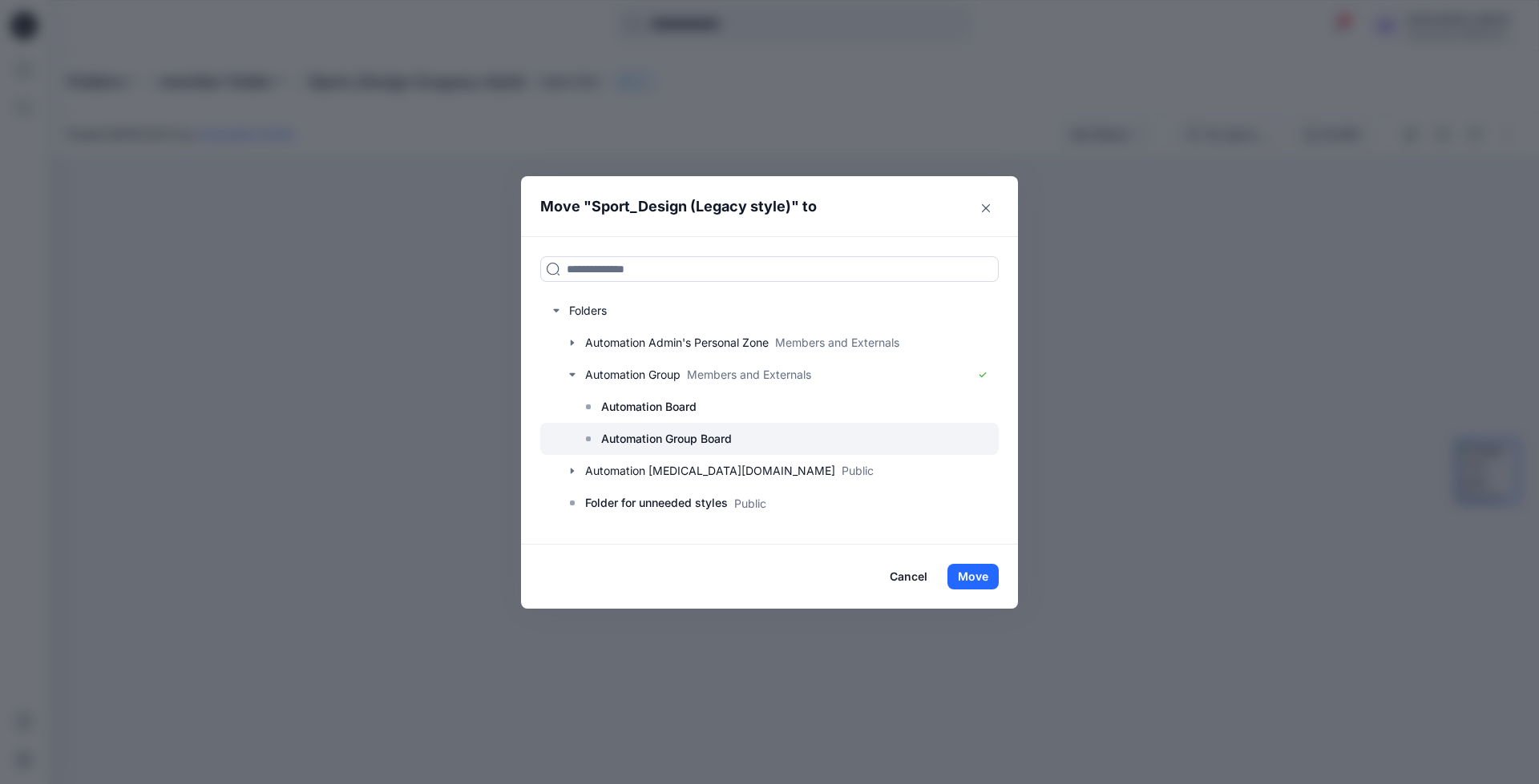
click at [653, 433] on p "Automation Group Board" at bounding box center [665, 439] width 130 height 19
click at [978, 579] on button "Move" at bounding box center [972, 576] width 52 height 25
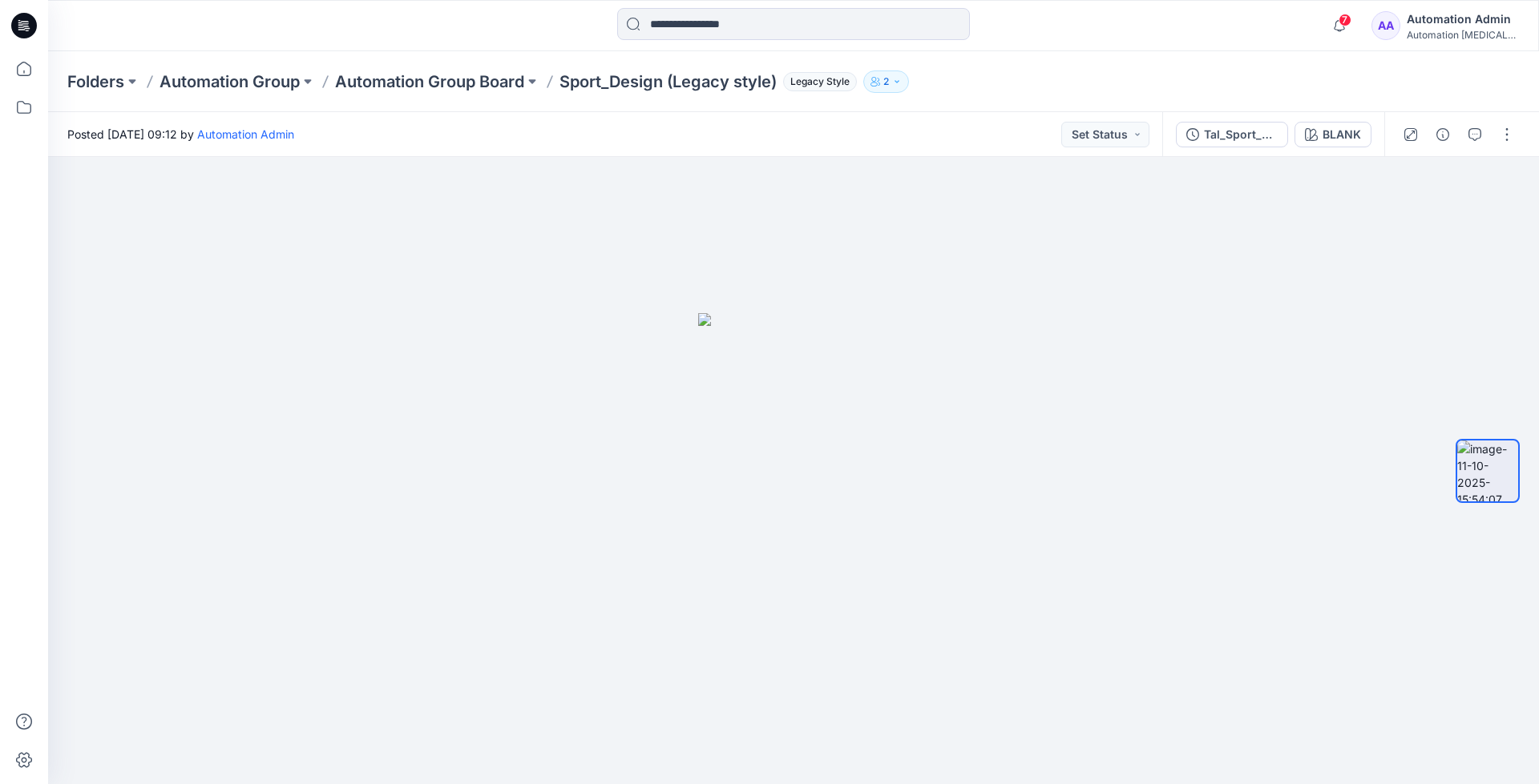
click at [1454, 24] on div "Automation Admin" at bounding box center [1462, 19] width 112 height 19
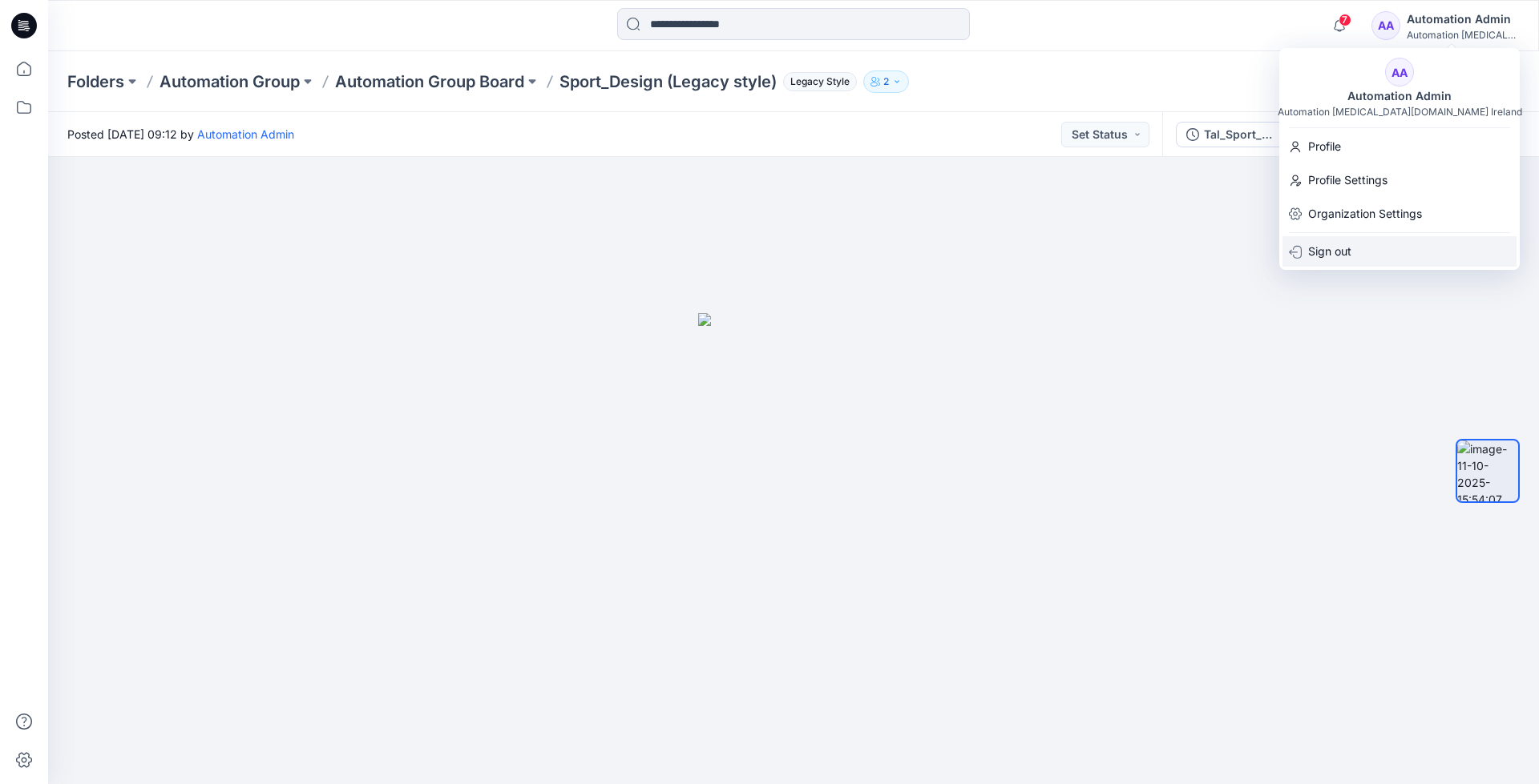
click at [1324, 254] on p "Sign out" at bounding box center [1329, 251] width 43 height 31
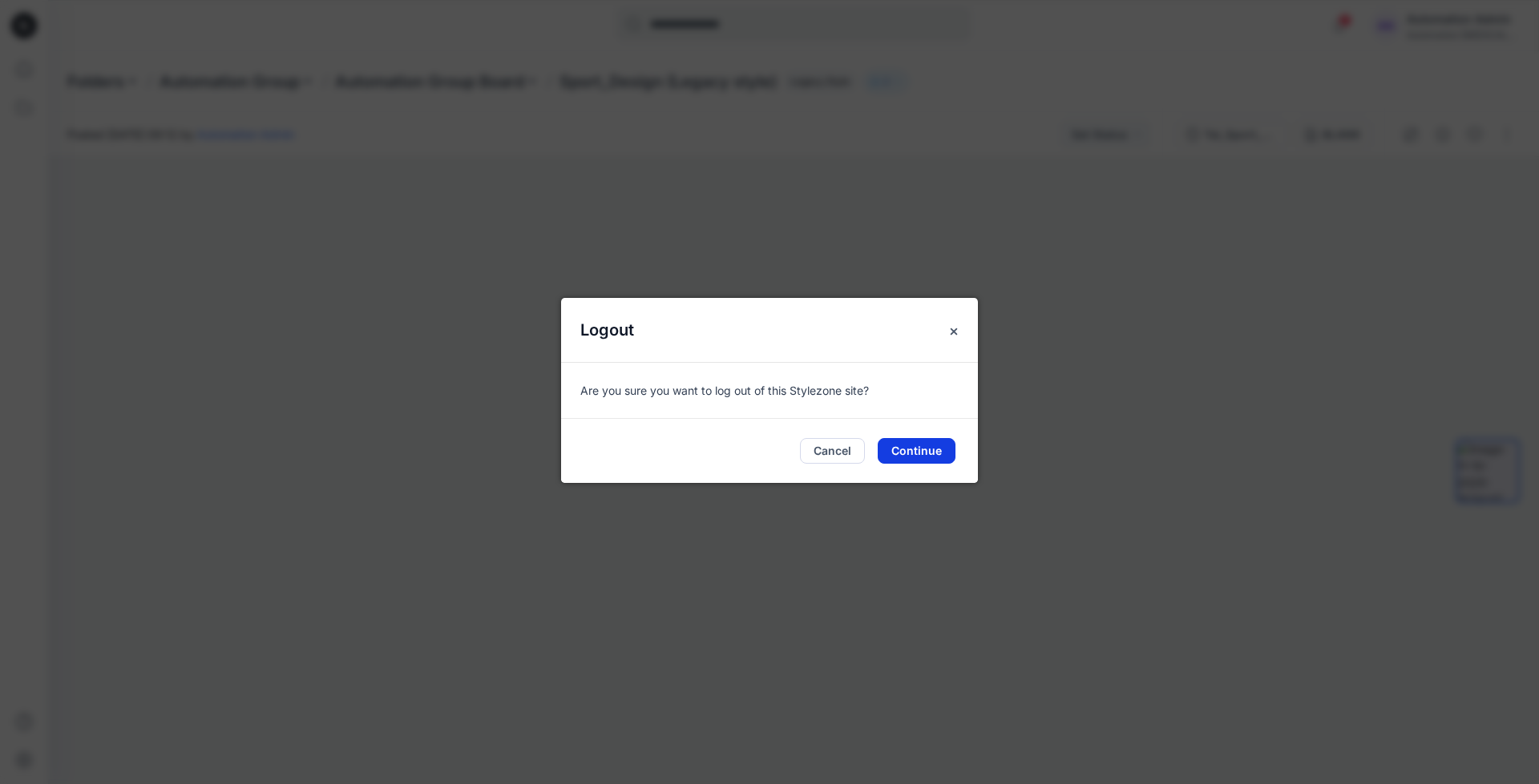
click at [928, 447] on button "Continue" at bounding box center [916, 450] width 78 height 25
